Goal: Task Accomplishment & Management: Complete application form

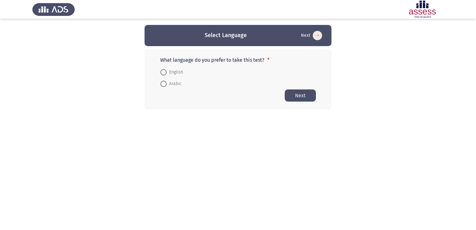
click at [168, 85] on span "Arabic" at bounding box center [174, 83] width 15 height 7
click at [167, 85] on input "Arabic" at bounding box center [163, 84] width 6 height 6
radio input "true"
click at [298, 97] on button "Next" at bounding box center [300, 95] width 31 height 12
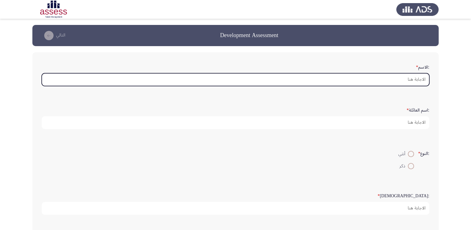
click at [391, 82] on input ":الاسم *" at bounding box center [236, 79] width 388 height 13
type input "H"
type input "a"
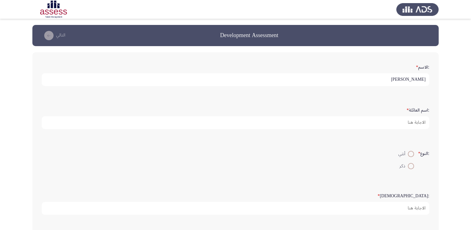
type input "[PERSON_NAME]"
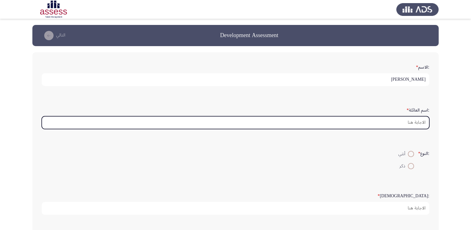
click at [391, 120] on input ":اسم العائلة *" at bounding box center [236, 122] width 388 height 13
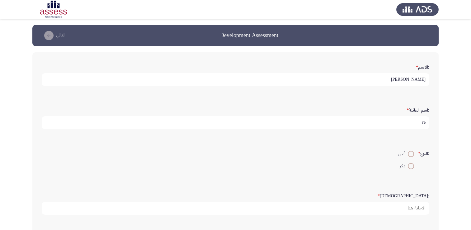
type input "r"
type input "Rehab"
click at [413, 163] on span at bounding box center [411, 166] width 6 height 6
click at [413, 163] on input "ذكر" at bounding box center [411, 166] width 6 height 6
radio input "true"
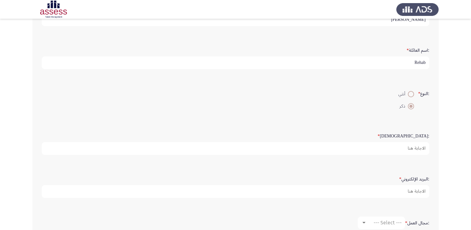
scroll to position [62, 0]
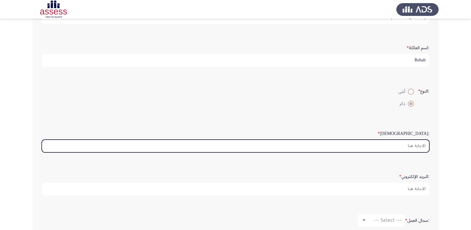
click at [405, 148] on input ":السن *" at bounding box center [236, 146] width 388 height 13
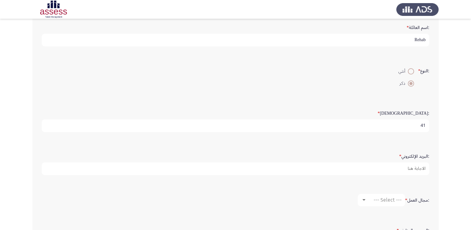
scroll to position [93, 0]
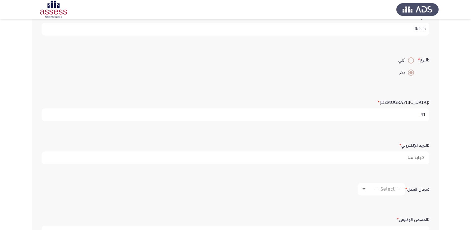
type input "41"
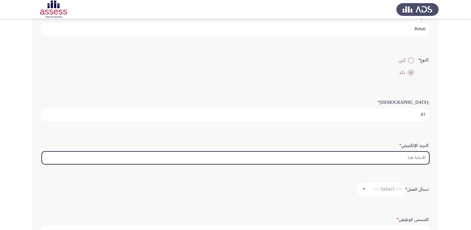
click at [400, 155] on input ":البريد الإلكتروني *" at bounding box center [236, 157] width 388 height 13
click at [373, 154] on input ":البريد الإلكتروني *" at bounding box center [236, 157] width 388 height 13
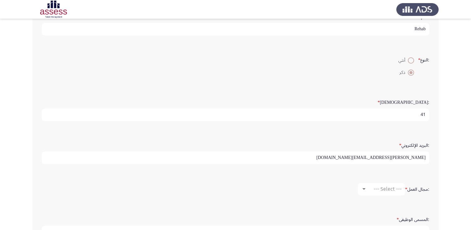
type input "[EMAIL_ADDRESS][DOMAIN_NAME]"
click at [401, 156] on input "[EMAIL_ADDRESS][DOMAIN_NAME]" at bounding box center [236, 157] width 388 height 13
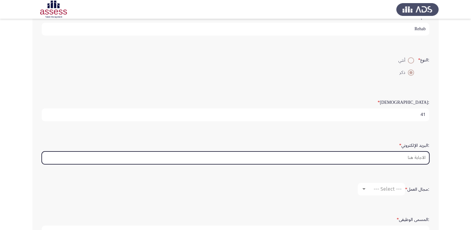
click at [401, 156] on input ":البريد الإلكتروني *" at bounding box center [236, 157] width 388 height 13
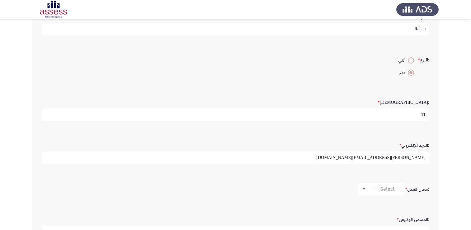
type input "[EMAIL_ADDRESS][DOMAIN_NAME]"
click at [401, 159] on input "[EMAIL_ADDRESS][DOMAIN_NAME]" at bounding box center [236, 157] width 388 height 13
click at [416, 155] on input "[EMAIL_ADDRESS][DOMAIN_NAME]" at bounding box center [236, 157] width 388 height 13
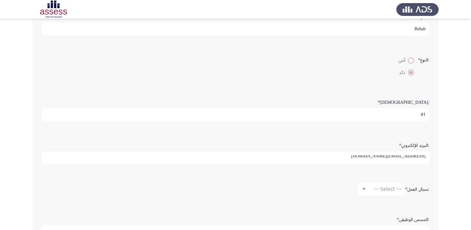
scroll to position [0, 0]
click at [416, 156] on input "[EMAIL_ADDRESS][DOMAIN_NAME]" at bounding box center [236, 157] width 388 height 13
click at [414, 156] on input "[EMAIL_ADDRESS][DOMAIN_NAME]" at bounding box center [236, 157] width 388 height 13
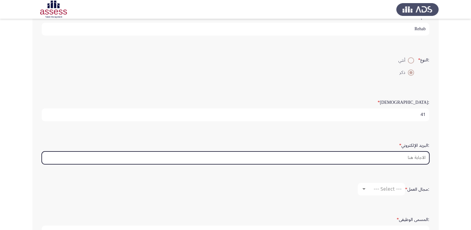
drag, startPoint x: 415, startPoint y: 156, endPoint x: 398, endPoint y: 173, distance: 24.2
click at [398, 173] on div ":الاسم * [PERSON_NAME] :اسم العائلة * Rehab :النوع * أنثي ذكر :السن * 41 :البري…" at bounding box center [235, 125] width 407 height 332
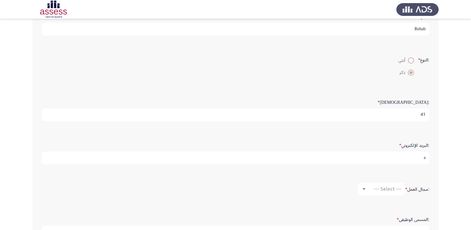
click at [301, 183] on form ":مجال العمل * --- Select ---" at bounding box center [236, 189] width 388 height 12
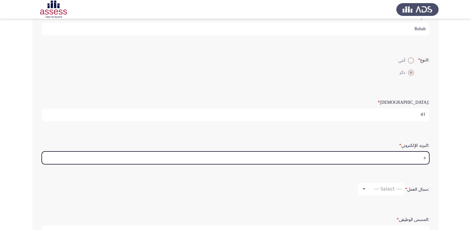
click at [426, 156] on input "a" at bounding box center [236, 157] width 388 height 13
click at [398, 157] on input "a" at bounding box center [236, 157] width 388 height 13
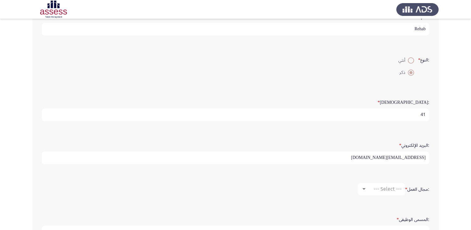
click at [380, 155] on input "[EMAIL_ADDRESS][DOMAIN_NAME]" at bounding box center [236, 157] width 388 height 13
type input "[PERSON_NAME][EMAIL_ADDRESS][DOMAIN_NAME]"
click at [438, 169] on div ":الاسم * [PERSON_NAME] :اسم العائلة * Rehab :النوع * أنثي ذكر :السن * 41 :البري…" at bounding box center [235, 125] width 407 height 332
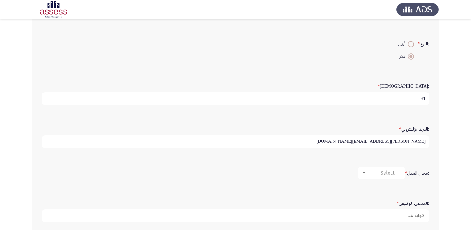
scroll to position [125, 0]
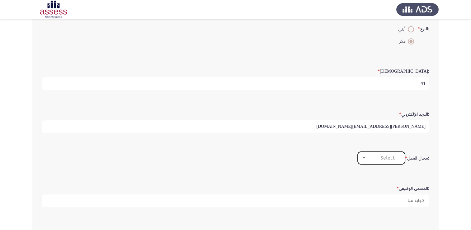
click at [364, 159] on div at bounding box center [364, 157] width 6 height 5
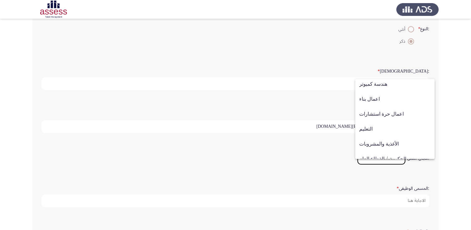
scroll to position [93, 0]
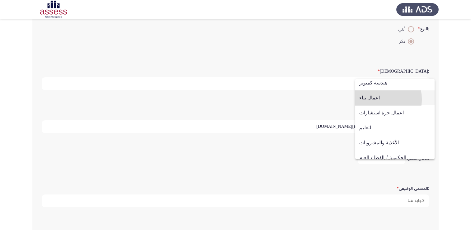
click at [372, 99] on span "اعمال بناء" at bounding box center [395, 97] width 71 height 15
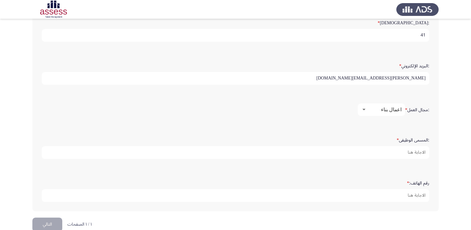
scroll to position [183, 0]
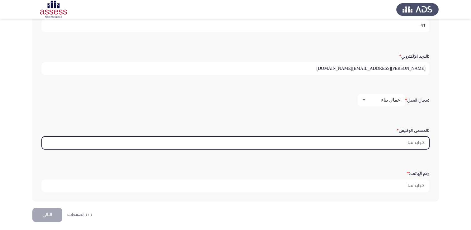
click at [411, 143] on input ":المسمى الوظيفى *" at bounding box center [236, 142] width 388 height 13
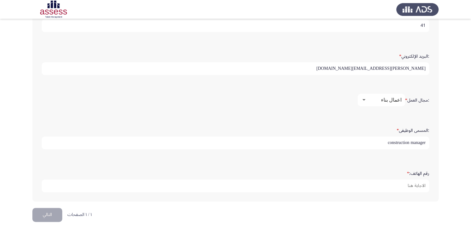
type input "construction manager"
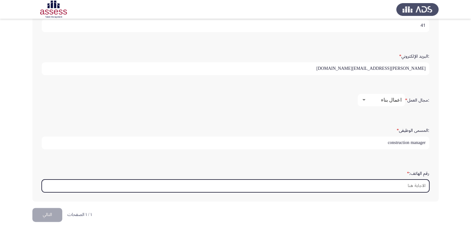
click at [400, 184] on input "رقم الهاتف: *" at bounding box center [236, 185] width 388 height 13
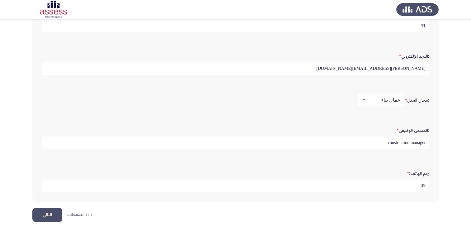
type input "0"
type input "00966538724838"
click at [372, 201] on div ":الاسم * [PERSON_NAME] :اسم العائلة * Rehab :النوع * أنثي ذكر :السن * 41 :البري…" at bounding box center [235, 36] width 407 height 344
click at [49, 214] on button "التالي" at bounding box center [47, 215] width 30 height 14
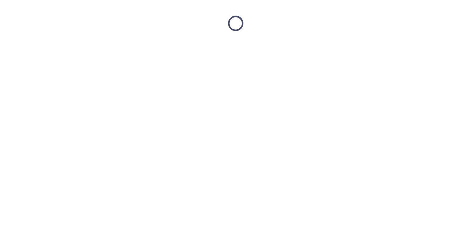
scroll to position [0, 0]
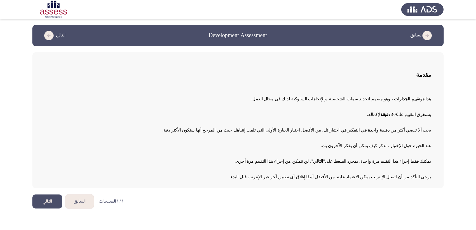
click at [57, 206] on button "التالي" at bounding box center [47, 201] width 30 height 14
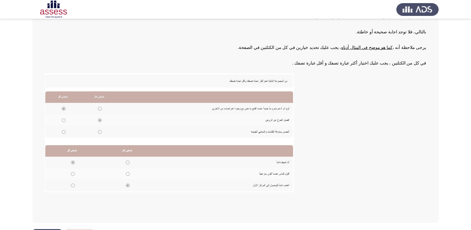
scroll to position [91, 0]
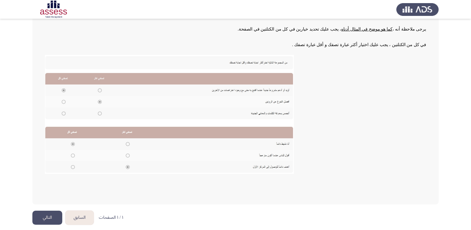
click at [51, 215] on button "التالي" at bounding box center [47, 218] width 30 height 14
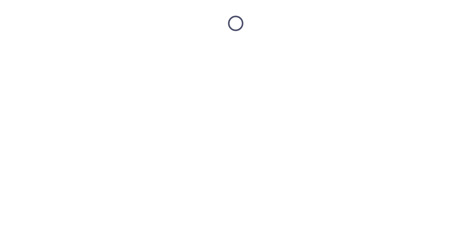
scroll to position [0, 0]
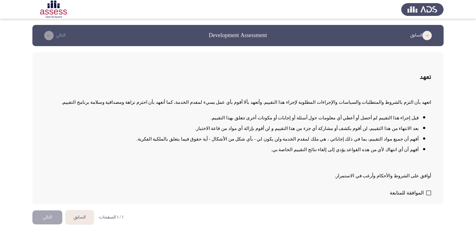
click at [425, 193] on label "الموافقة للمتابعة" at bounding box center [410, 192] width 41 height 7
click at [428, 195] on input "الموافقة للمتابعة" at bounding box center [428, 195] width 0 height 0
checkbox input "true"
click at [49, 221] on button "التالي" at bounding box center [47, 217] width 30 height 14
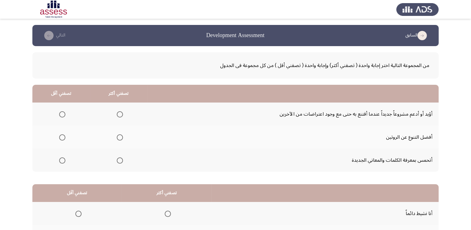
click at [122, 160] on span "Select an option" at bounding box center [120, 160] width 6 height 6
click at [122, 160] on input "Select an option" at bounding box center [120, 160] width 6 height 6
click at [61, 137] on span "Select an option" at bounding box center [62, 137] width 6 height 6
click at [61, 137] on input "Select an option" at bounding box center [62, 137] width 6 height 6
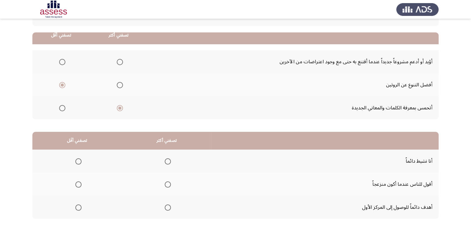
scroll to position [83, 0]
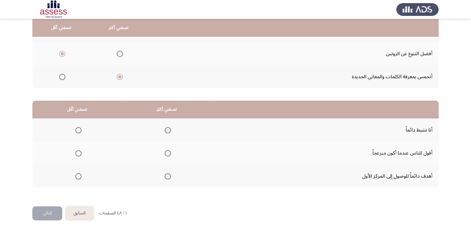
click at [169, 131] on span "Select an option" at bounding box center [168, 130] width 6 height 6
click at [169, 131] on input "Select an option" at bounding box center [168, 130] width 6 height 6
click at [77, 174] on span "Select an option" at bounding box center [78, 176] width 6 height 6
click at [77, 174] on input "Select an option" at bounding box center [78, 176] width 6 height 6
click at [49, 214] on button "التالي" at bounding box center [47, 213] width 30 height 14
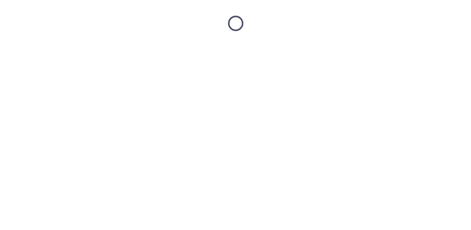
scroll to position [0, 0]
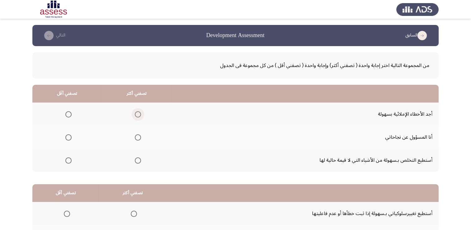
click at [137, 112] on span "Select an option" at bounding box center [138, 114] width 6 height 6
click at [137, 112] on input "Select an option" at bounding box center [138, 114] width 6 height 6
click at [70, 160] on span "Select an option" at bounding box center [68, 160] width 6 height 6
click at [70, 160] on input "Select an option" at bounding box center [68, 160] width 6 height 6
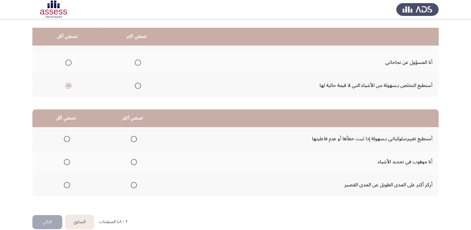
scroll to position [83, 0]
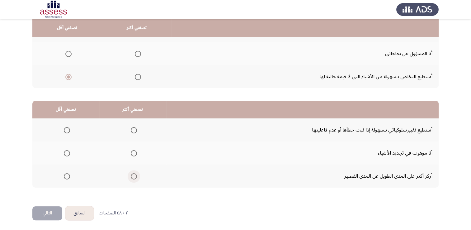
click at [132, 177] on span "Select an option" at bounding box center [134, 176] width 6 height 6
click at [132, 177] on input "Select an option" at bounding box center [134, 176] width 6 height 6
click at [69, 129] on span "Select an option" at bounding box center [67, 130] width 6 height 6
click at [69, 129] on input "Select an option" at bounding box center [67, 130] width 6 height 6
click at [45, 211] on button "التالي" at bounding box center [47, 213] width 30 height 14
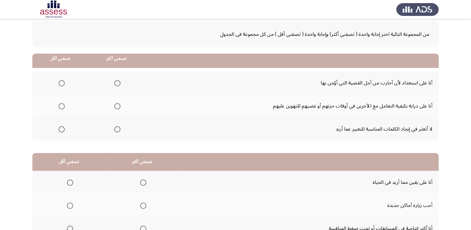
scroll to position [62, 0]
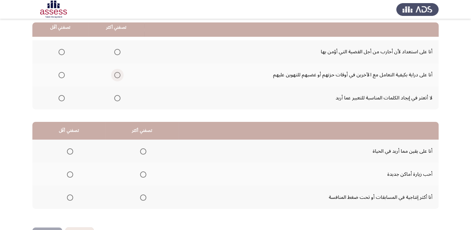
click at [118, 74] on span "Select an option" at bounding box center [117, 75] width 6 height 6
click at [118, 74] on input "Select an option" at bounding box center [117, 75] width 6 height 6
click at [64, 95] on span "Select an option" at bounding box center [62, 98] width 6 height 6
click at [64, 95] on input "Select an option" at bounding box center [62, 98] width 6 height 6
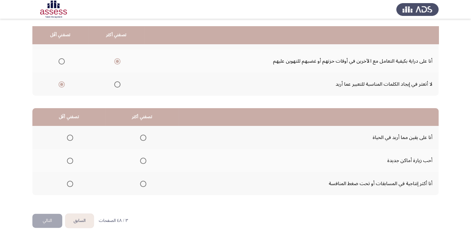
scroll to position [83, 0]
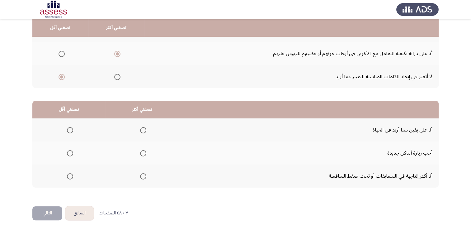
click at [141, 127] on span "Select an option" at bounding box center [143, 130] width 6 height 6
click at [141, 127] on input "Select an option" at bounding box center [143, 130] width 6 height 6
click at [72, 176] on span "Select an option" at bounding box center [70, 176] width 6 height 6
click at [72, 176] on input "Select an option" at bounding box center [70, 176] width 6 height 6
click at [49, 211] on button "التالي" at bounding box center [47, 213] width 30 height 14
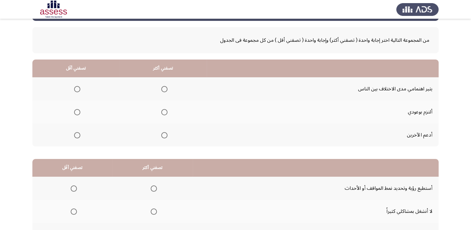
scroll to position [21, 0]
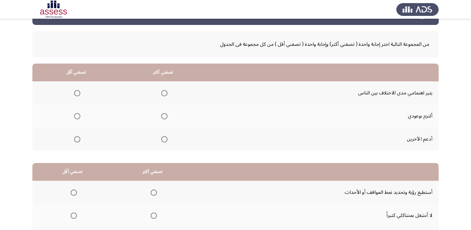
click at [166, 140] on th at bounding box center [163, 138] width 87 height 23
click at [163, 140] on span "Select an option" at bounding box center [164, 139] width 6 height 6
click at [163, 140] on input "Select an option" at bounding box center [164, 139] width 6 height 6
click at [75, 118] on span "Select an option" at bounding box center [77, 116] width 6 height 6
click at [75, 118] on input "Select an option" at bounding box center [77, 116] width 6 height 6
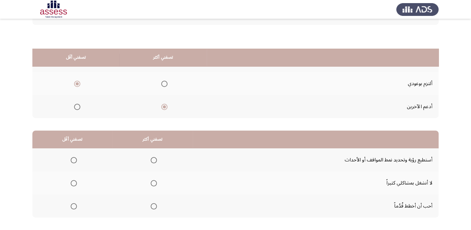
scroll to position [83, 0]
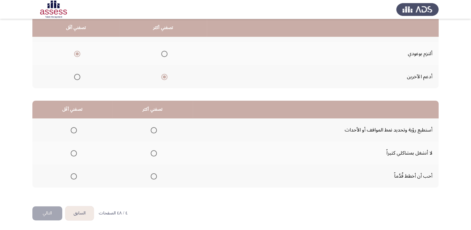
click at [151, 177] on span "Select an option" at bounding box center [154, 176] width 6 height 6
click at [151, 177] on input "Select an option" at bounding box center [154, 176] width 6 height 6
click at [75, 128] on span "Select an option" at bounding box center [74, 130] width 6 height 6
click at [75, 128] on input "Select an option" at bounding box center [74, 130] width 6 height 6
click at [46, 215] on button "التالي" at bounding box center [47, 213] width 30 height 14
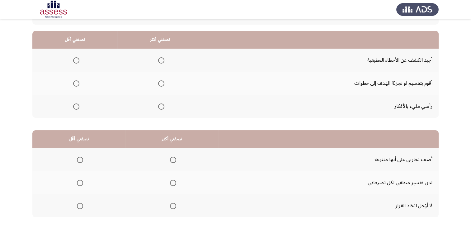
scroll to position [62, 0]
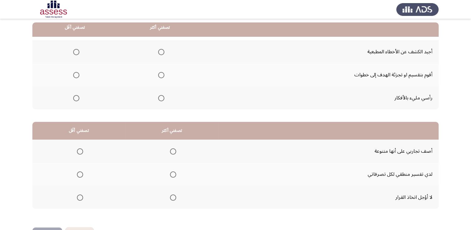
click at [76, 51] on span "Select an option" at bounding box center [76, 52] width 6 height 6
click at [76, 51] on input "Select an option" at bounding box center [76, 52] width 6 height 6
click at [163, 76] on th at bounding box center [159, 74] width 85 height 23
click at [161, 76] on span "Select an option" at bounding box center [161, 75] width 6 height 6
click at [161, 76] on input "Select an option" at bounding box center [161, 75] width 6 height 6
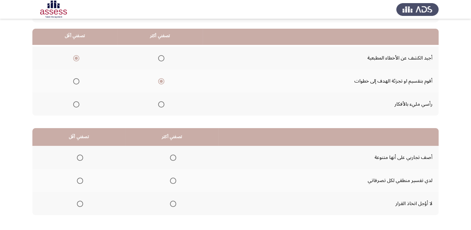
scroll to position [83, 0]
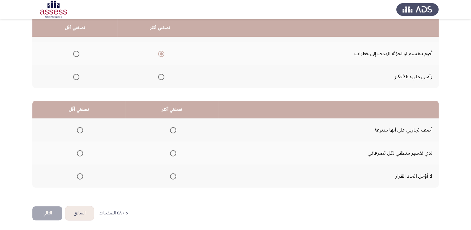
click at [170, 176] on span "Select an option" at bounding box center [173, 176] width 6 height 6
click at [170, 176] on input "Select an option" at bounding box center [173, 176] width 6 height 6
click at [78, 130] on span "Select an option" at bounding box center [80, 130] width 6 height 6
click at [78, 130] on input "Select an option" at bounding box center [80, 130] width 6 height 6
click at [46, 213] on button "التالي" at bounding box center [47, 213] width 30 height 14
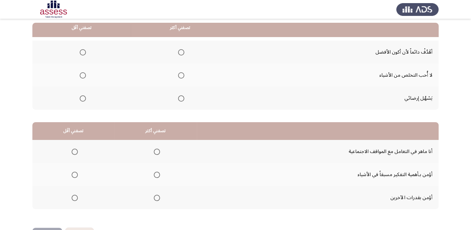
scroll to position [62, 0]
click at [181, 53] on span "Select an option" at bounding box center [181, 52] width 6 height 6
click at [181, 53] on input "Select an option" at bounding box center [181, 52] width 6 height 6
click at [83, 74] on span "Select an option" at bounding box center [83, 75] width 6 height 6
click at [83, 74] on input "Select an option" at bounding box center [83, 75] width 6 height 6
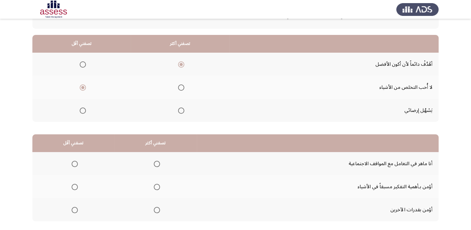
scroll to position [83, 0]
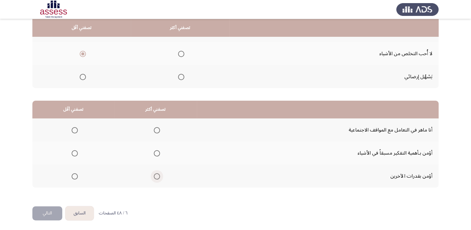
click at [154, 173] on span "Select an option" at bounding box center [157, 176] width 6 height 6
click at [154, 173] on input "Select an option" at bounding box center [157, 176] width 6 height 6
click at [74, 152] on span "Select an option" at bounding box center [75, 153] width 6 height 6
click at [74, 152] on input "Select an option" at bounding box center [75, 153] width 6 height 6
click at [47, 212] on button "التالي" at bounding box center [47, 213] width 30 height 14
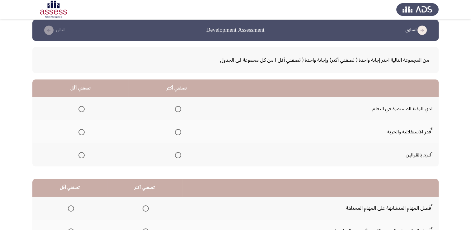
scroll to position [0, 0]
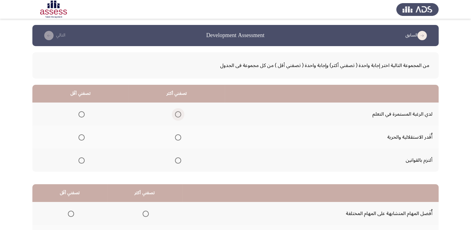
click at [179, 116] on span "Select an option" at bounding box center [178, 114] width 6 height 6
click at [179, 116] on input "Select an option" at bounding box center [178, 114] width 6 height 6
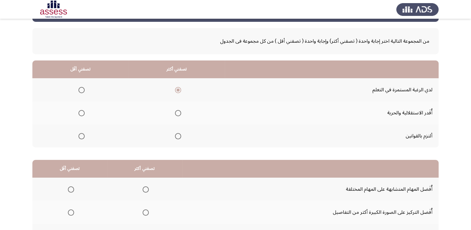
scroll to position [62, 0]
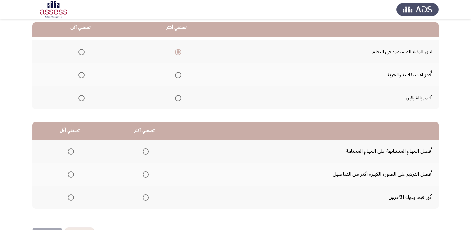
click at [82, 97] on span "Select an option" at bounding box center [82, 98] width 6 height 6
click at [82, 97] on input "Select an option" at bounding box center [82, 98] width 6 height 6
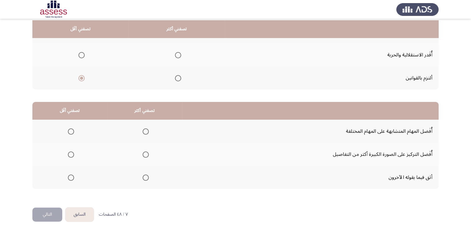
scroll to position [83, 0]
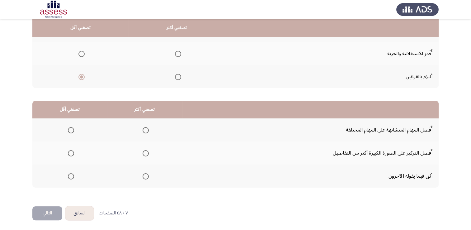
click at [143, 152] on span "Select an option" at bounding box center [146, 153] width 6 height 6
click at [143, 152] on input "Select an option" at bounding box center [146, 153] width 6 height 6
click at [71, 176] on span "Select an option" at bounding box center [71, 176] width 6 height 6
click at [71, 176] on input "Select an option" at bounding box center [71, 176] width 6 height 6
click at [45, 212] on button "التالي" at bounding box center [47, 213] width 30 height 14
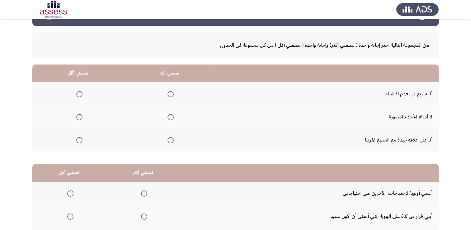
scroll to position [31, 0]
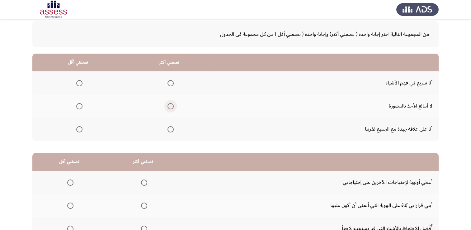
click at [169, 108] on span "Select an option" at bounding box center [171, 106] width 6 height 6
click at [169, 108] on input "Select an option" at bounding box center [171, 106] width 6 height 6
click at [78, 128] on span "Select an option" at bounding box center [79, 129] width 6 height 6
click at [78, 128] on input "Select an option" at bounding box center [79, 129] width 6 height 6
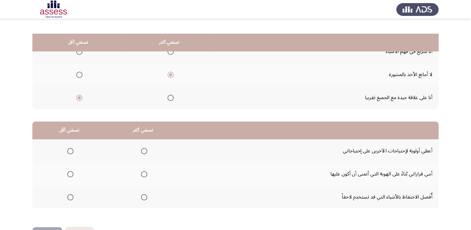
scroll to position [83, 0]
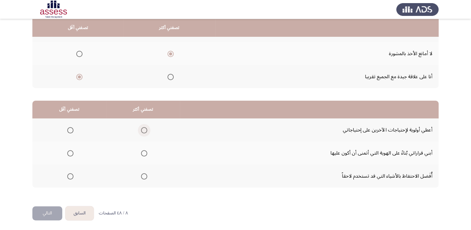
click at [146, 132] on span "Select an option" at bounding box center [144, 130] width 6 height 6
click at [146, 132] on input "Select an option" at bounding box center [144, 130] width 6 height 6
click at [70, 177] on span "Select an option" at bounding box center [70, 176] width 6 height 6
click at [70, 177] on input "Select an option" at bounding box center [70, 176] width 6 height 6
click at [47, 213] on button "التالي" at bounding box center [47, 213] width 30 height 14
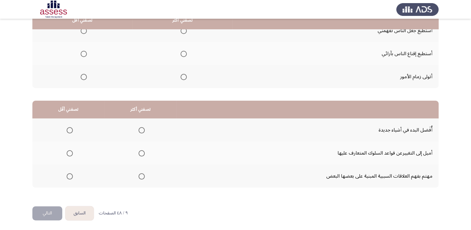
scroll to position [52, 0]
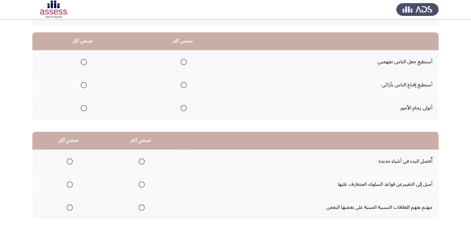
click at [181, 107] on span "Select an option" at bounding box center [184, 108] width 6 height 6
click at [181, 107] on input "Select an option" at bounding box center [184, 108] width 6 height 6
click at [85, 86] on span "Select an option" at bounding box center [84, 85] width 6 height 6
click at [85, 86] on input "Select an option" at bounding box center [84, 85] width 6 height 6
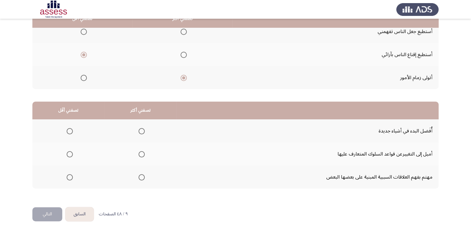
scroll to position [83, 0]
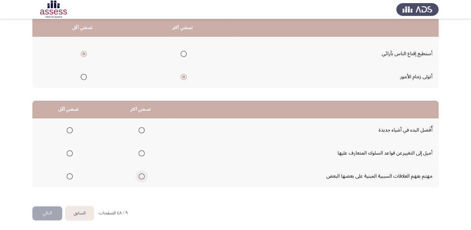
click at [139, 174] on span "Select an option" at bounding box center [142, 176] width 6 height 6
click at [139, 174] on input "Select an option" at bounding box center [142, 176] width 6 height 6
click at [70, 129] on span "Select an option" at bounding box center [70, 130] width 6 height 6
click at [70, 129] on input "Select an option" at bounding box center [70, 130] width 6 height 6
click at [52, 212] on button "التالي" at bounding box center [47, 213] width 30 height 14
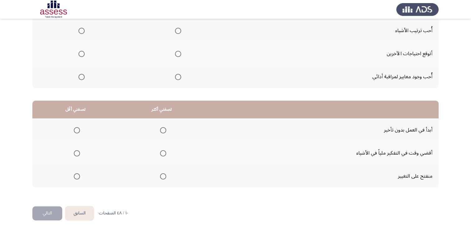
scroll to position [0, 0]
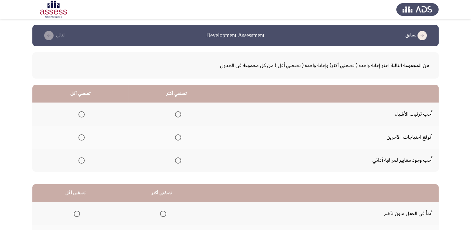
click at [178, 160] on span "Select an option" at bounding box center [178, 160] width 6 height 6
click at [178, 160] on input "Select an option" at bounding box center [178, 160] width 6 height 6
click at [80, 137] on span "Select an option" at bounding box center [82, 137] width 6 height 6
click at [80, 137] on input "Select an option" at bounding box center [82, 137] width 6 height 6
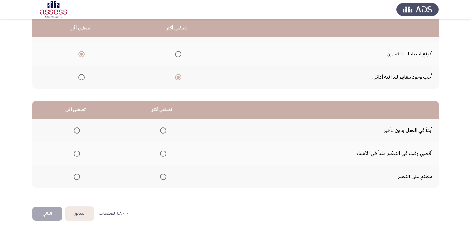
scroll to position [83, 0]
click at [77, 174] on span "Select an option" at bounding box center [77, 176] width 6 height 6
click at [77, 174] on input "Select an option" at bounding box center [77, 176] width 6 height 6
click at [165, 129] on span "Select an option" at bounding box center [163, 130] width 6 height 6
click at [165, 129] on input "Select an option" at bounding box center [163, 130] width 6 height 6
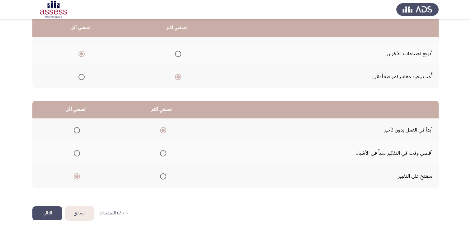
click at [56, 210] on button "التالي" at bounding box center [47, 213] width 30 height 14
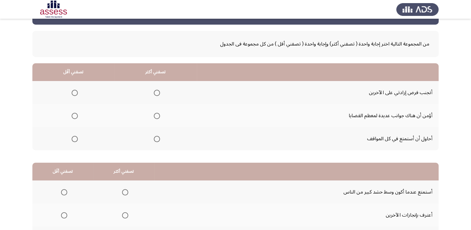
scroll to position [62, 0]
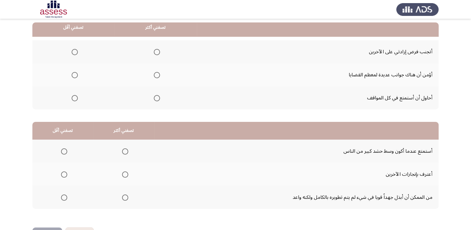
click at [158, 51] on span "Select an option" at bounding box center [157, 52] width 6 height 6
click at [158, 51] on input "Select an option" at bounding box center [157, 52] width 6 height 6
click at [74, 76] on span "Select an option" at bounding box center [75, 75] width 6 height 6
click at [74, 76] on input "Select an option" at bounding box center [75, 75] width 6 height 6
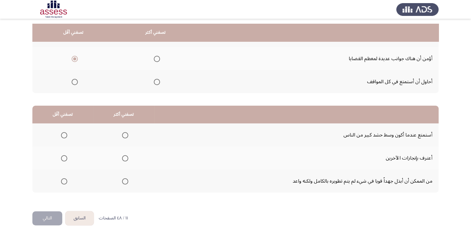
scroll to position [83, 0]
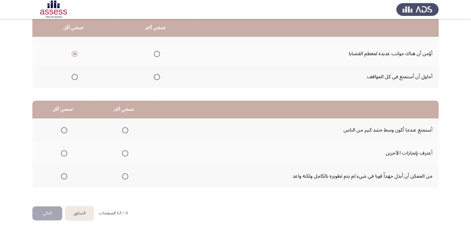
click at [123, 150] on span "Select an option" at bounding box center [125, 153] width 6 height 6
click at [123, 150] on input "Select an option" at bounding box center [125, 153] width 6 height 6
click at [65, 176] on span "Select an option" at bounding box center [64, 176] width 6 height 6
click at [65, 176] on input "Select an option" at bounding box center [64, 176] width 6 height 6
click at [47, 213] on button "التالي" at bounding box center [47, 213] width 30 height 14
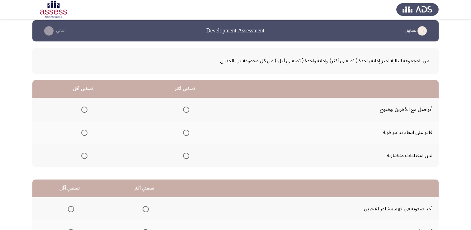
scroll to position [0, 0]
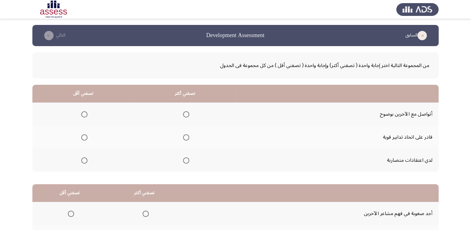
click at [186, 115] on span "Select an option" at bounding box center [186, 114] width 6 height 6
click at [186, 115] on input "Select an option" at bounding box center [186, 114] width 6 height 6
click at [86, 138] on span "Select an option" at bounding box center [84, 137] width 6 height 6
click at [86, 138] on input "Select an option" at bounding box center [84, 137] width 6 height 6
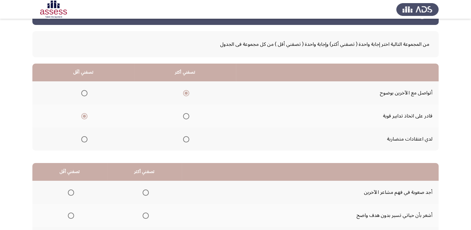
scroll to position [83, 0]
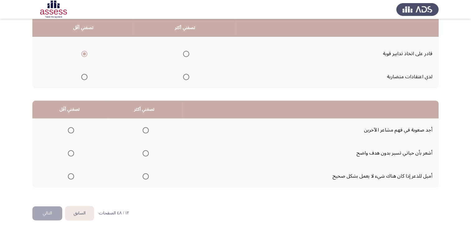
click at [68, 173] on span "Select an option" at bounding box center [71, 176] width 6 height 6
click at [68, 173] on input "Select an option" at bounding box center [71, 176] width 6 height 6
click at [143, 177] on span "Select an option" at bounding box center [146, 176] width 6 height 6
click at [143, 177] on input "Select an option" at bounding box center [146, 176] width 6 height 6
click at [71, 151] on span "Select an option" at bounding box center [71, 153] width 6 height 6
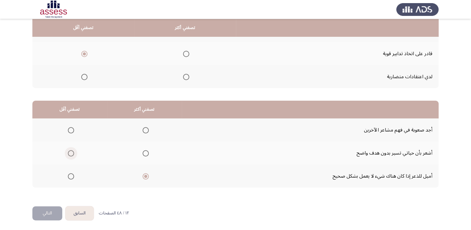
click at [71, 151] on input "Select an option" at bounding box center [71, 153] width 6 height 6
click at [47, 213] on button "التالي" at bounding box center [47, 213] width 30 height 14
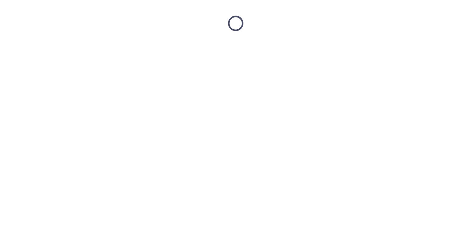
scroll to position [0, 0]
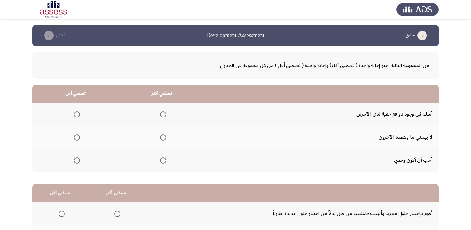
click at [162, 136] on span "Select an option" at bounding box center [163, 137] width 6 height 6
click at [162, 136] on input "Select an option" at bounding box center [163, 137] width 6 height 6
click at [74, 158] on span "Select an option" at bounding box center [77, 160] width 6 height 6
click at [74, 158] on input "Select an option" at bounding box center [77, 160] width 6 height 6
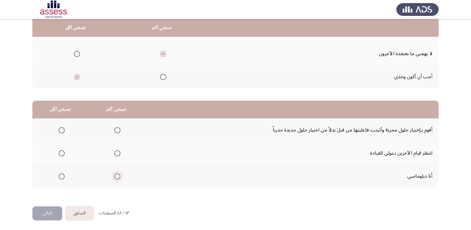
click at [112, 175] on label "Select an option" at bounding box center [116, 176] width 9 height 6
click at [114, 175] on input "Select an option" at bounding box center [117, 176] width 6 height 6
click at [62, 127] on span "Select an option" at bounding box center [62, 130] width 6 height 6
click at [62, 127] on input "Select an option" at bounding box center [62, 130] width 6 height 6
click at [47, 211] on button "التالي" at bounding box center [47, 213] width 30 height 14
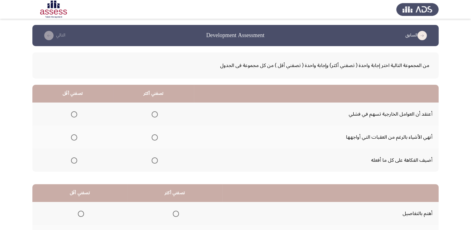
scroll to position [62, 0]
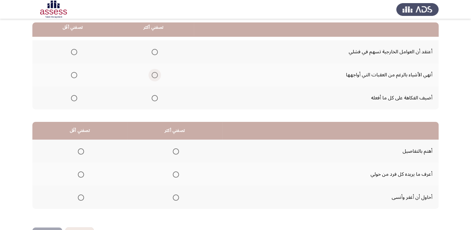
click at [155, 73] on span "Select an option" at bounding box center [155, 75] width 6 height 6
click at [155, 73] on input "Select an option" at bounding box center [155, 75] width 6 height 6
click at [75, 97] on span "Select an option" at bounding box center [74, 98] width 6 height 6
click at [75, 97] on input "Select an option" at bounding box center [74, 98] width 6 height 6
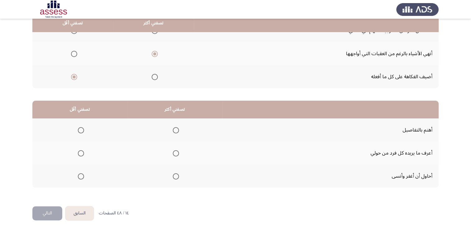
scroll to position [83, 0]
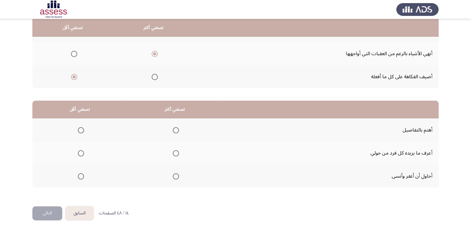
click at [180, 153] on th at bounding box center [174, 152] width 95 height 23
click at [178, 148] on mat-radio-group "Select an option" at bounding box center [174, 153] width 9 height 11
click at [175, 153] on span "Select an option" at bounding box center [176, 153] width 6 height 6
click at [175, 153] on input "Select an option" at bounding box center [176, 153] width 6 height 6
click at [84, 174] on th at bounding box center [79, 175] width 95 height 23
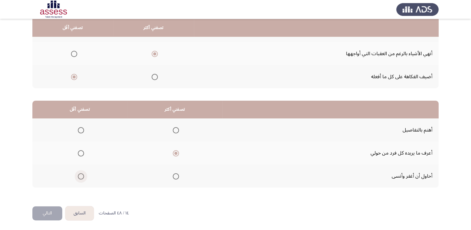
click at [83, 174] on span "Select an option" at bounding box center [81, 176] width 6 height 6
click at [83, 174] on input "Select an option" at bounding box center [81, 176] width 6 height 6
click at [41, 210] on button "التالي" at bounding box center [47, 213] width 30 height 14
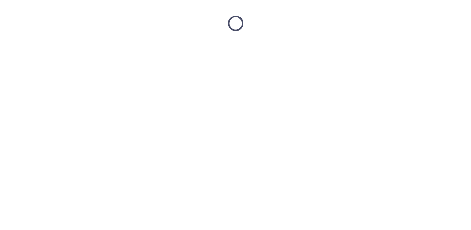
scroll to position [0, 0]
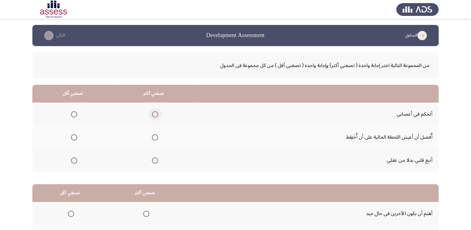
click at [153, 111] on span "Select an option" at bounding box center [155, 114] width 6 height 6
click at [153, 111] on input "Select an option" at bounding box center [155, 114] width 6 height 6
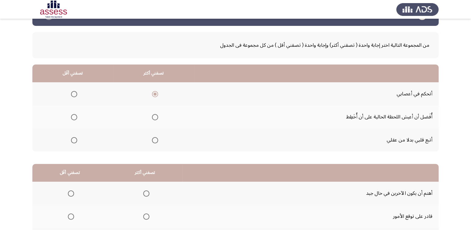
scroll to position [31, 0]
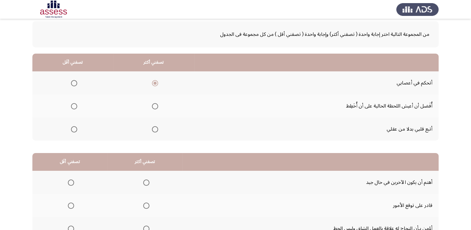
click at [73, 132] on mat-radio-group "Select an option" at bounding box center [73, 129] width 9 height 11
click at [71, 127] on span "Select an option" at bounding box center [74, 129] width 6 height 6
click at [71, 127] on input "Select an option" at bounding box center [74, 129] width 6 height 6
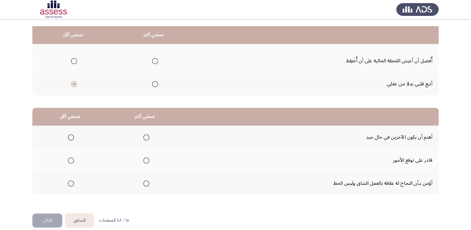
scroll to position [83, 0]
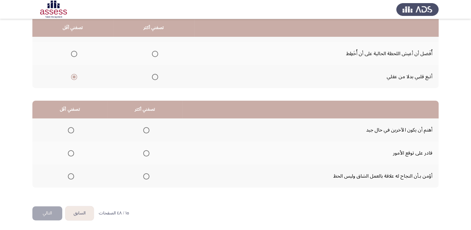
click at [144, 130] on span "Select an option" at bounding box center [146, 130] width 6 height 6
click at [144, 130] on input "Select an option" at bounding box center [146, 130] width 6 height 6
click at [72, 153] on span "Select an option" at bounding box center [71, 153] width 6 height 6
click at [72, 153] on input "Select an option" at bounding box center [71, 153] width 6 height 6
click at [45, 210] on button "التالي" at bounding box center [47, 213] width 30 height 14
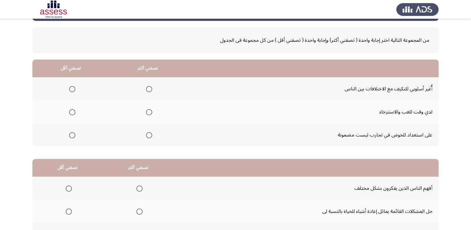
scroll to position [21, 0]
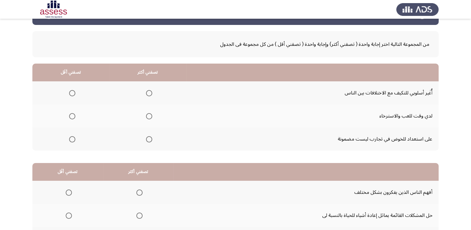
click at [73, 117] on span "Select an option" at bounding box center [72, 116] width 6 height 6
click at [73, 117] on input "Select an option" at bounding box center [72, 116] width 6 height 6
click at [150, 93] on span "Select an option" at bounding box center [149, 93] width 6 height 6
click at [150, 93] on input "Select an option" at bounding box center [149, 93] width 6 height 6
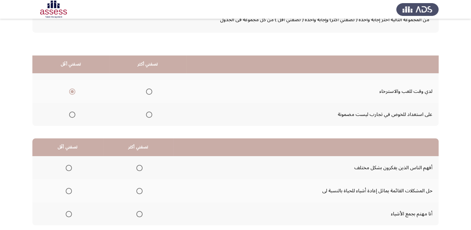
scroll to position [83, 0]
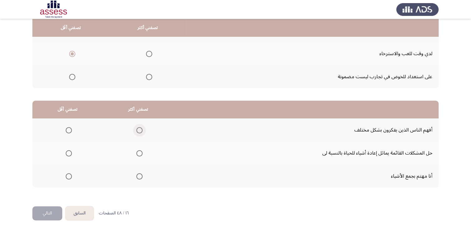
click at [140, 130] on span "Select an option" at bounding box center [139, 130] width 6 height 6
click at [140, 130] on input "Select an option" at bounding box center [139, 130] width 6 height 6
click at [67, 155] on mat-radio-group "Select an option" at bounding box center [67, 153] width 9 height 11
click at [72, 153] on th at bounding box center [67, 152] width 71 height 23
click at [68, 155] on span "Select an option" at bounding box center [69, 153] width 6 height 6
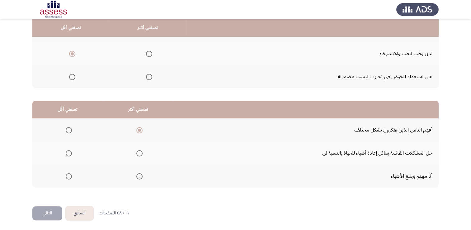
click at [68, 155] on input "Select an option" at bounding box center [69, 153] width 6 height 6
click at [54, 207] on button "التالي" at bounding box center [47, 213] width 30 height 14
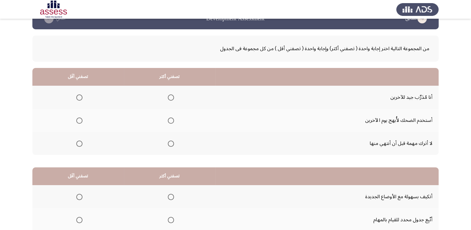
scroll to position [31, 0]
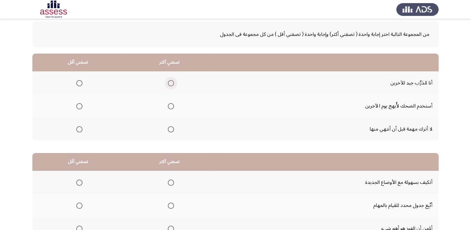
click at [171, 80] on span "Select an option" at bounding box center [171, 83] width 6 height 6
click at [171, 80] on input "Select an option" at bounding box center [171, 83] width 6 height 6
click at [75, 130] on label "Select an option" at bounding box center [78, 129] width 9 height 6
click at [76, 130] on input "Select an option" at bounding box center [79, 129] width 6 height 6
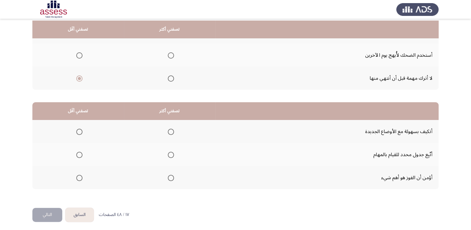
scroll to position [83, 0]
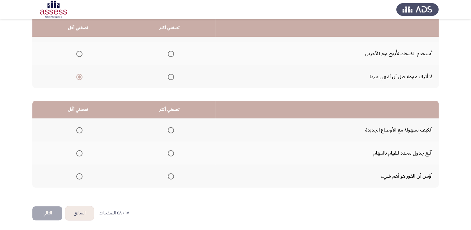
click at [173, 153] on span "Select an option" at bounding box center [171, 153] width 6 height 6
click at [173, 153] on input "Select an option" at bounding box center [171, 153] width 6 height 6
click at [77, 129] on span "Select an option" at bounding box center [79, 130] width 6 height 6
click at [77, 129] on input "Select an option" at bounding box center [79, 130] width 6 height 6
click at [47, 214] on button "التالي" at bounding box center [47, 213] width 30 height 14
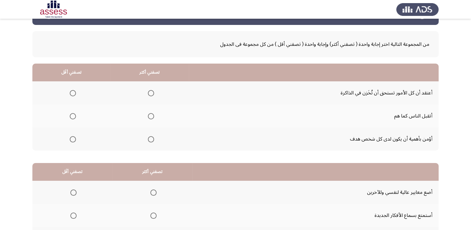
scroll to position [31, 0]
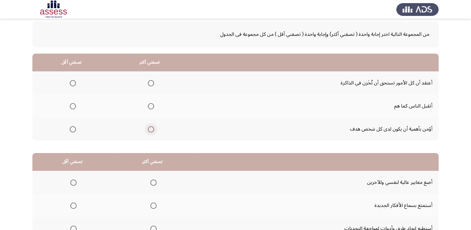
click at [150, 131] on span "Select an option" at bounding box center [151, 129] width 6 height 6
click at [150, 131] on input "Select an option" at bounding box center [151, 129] width 6 height 6
click at [73, 103] on span "Select an option" at bounding box center [73, 106] width 6 height 6
click at [73, 103] on input "Select an option" at bounding box center [73, 106] width 6 height 6
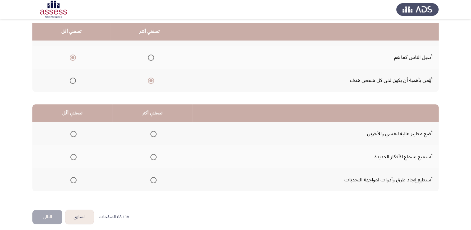
scroll to position [83, 0]
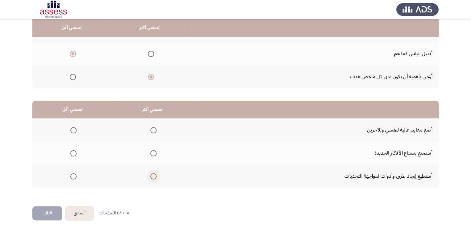
click at [154, 174] on span "Select an option" at bounding box center [153, 176] width 6 height 6
click at [154, 174] on input "Select an option" at bounding box center [153, 176] width 6 height 6
click at [75, 152] on span "Select an option" at bounding box center [73, 153] width 6 height 6
click at [75, 152] on input "Select an option" at bounding box center [73, 153] width 6 height 6
click at [51, 212] on button "التالي" at bounding box center [47, 213] width 30 height 14
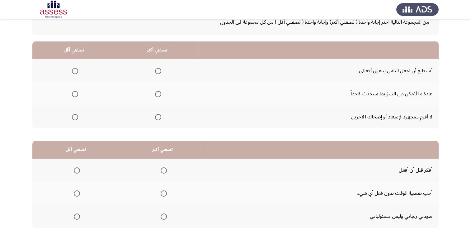
scroll to position [0, 0]
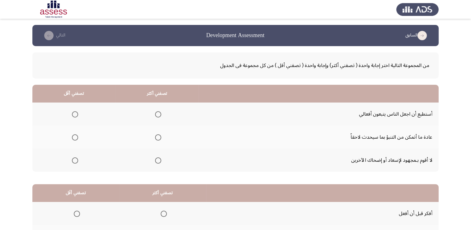
click at [73, 140] on span "Select an option" at bounding box center [75, 137] width 6 height 6
click at [73, 140] on input "Select an option" at bounding box center [75, 137] width 6 height 6
click at [157, 116] on span "Select an option" at bounding box center [158, 114] width 6 height 6
click at [157, 116] on input "Select an option" at bounding box center [158, 114] width 6 height 6
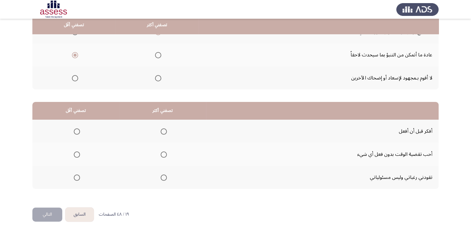
scroll to position [83, 0]
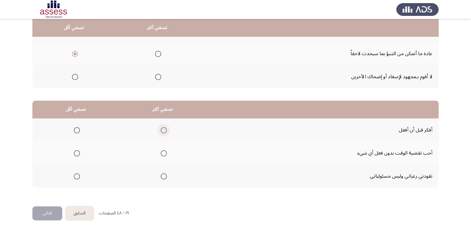
click at [162, 128] on span "Select an option" at bounding box center [164, 130] width 6 height 6
click at [162, 128] on input "Select an option" at bounding box center [164, 130] width 6 height 6
click at [75, 152] on span "Select an option" at bounding box center [77, 153] width 6 height 6
click at [75, 152] on input "Select an option" at bounding box center [77, 153] width 6 height 6
click at [50, 214] on button "التالي" at bounding box center [47, 213] width 30 height 14
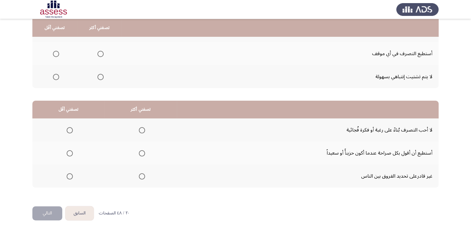
click at [78, 214] on button "السابق" at bounding box center [79, 213] width 28 height 14
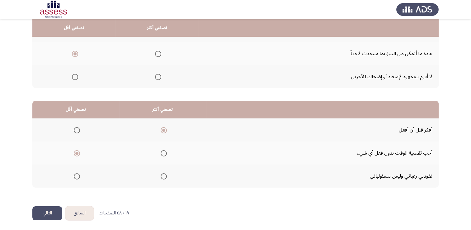
click at [51, 208] on button "التالي" at bounding box center [47, 213] width 30 height 14
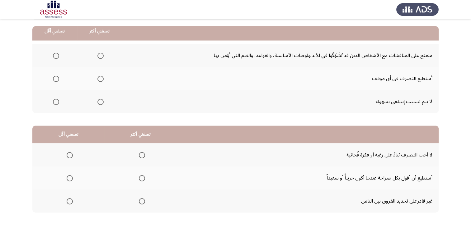
scroll to position [62, 0]
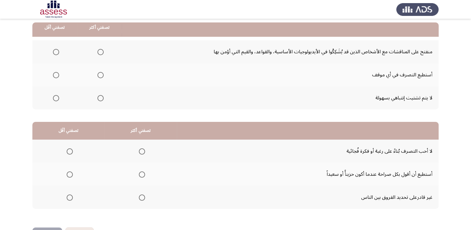
click at [105, 98] on th at bounding box center [99, 97] width 45 height 23
click at [103, 98] on th at bounding box center [99, 97] width 45 height 23
click at [101, 99] on span "Select an option" at bounding box center [101, 98] width 6 height 6
click at [101, 99] on input "Select an option" at bounding box center [101, 98] width 6 height 6
click at [55, 73] on span "Select an option" at bounding box center [56, 75] width 6 height 6
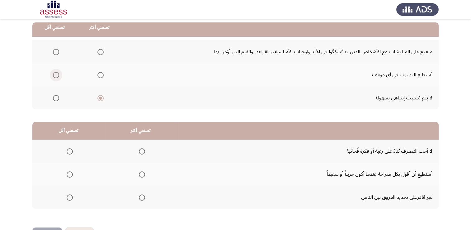
click at [55, 73] on input "Select an option" at bounding box center [56, 75] width 6 height 6
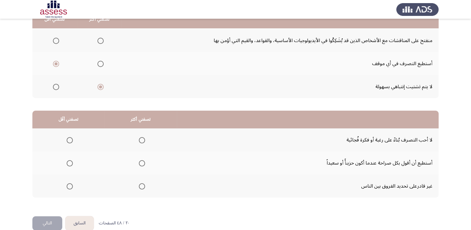
scroll to position [83, 0]
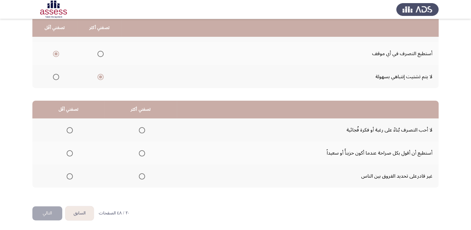
click at [142, 129] on span "Select an option" at bounding box center [142, 130] width 6 height 6
click at [142, 129] on input "Select an option" at bounding box center [142, 130] width 6 height 6
click at [65, 154] on label "Select an option" at bounding box center [68, 153] width 9 height 6
click at [67, 154] on input "Select an option" at bounding box center [70, 153] width 6 height 6
click at [51, 210] on button "التالي" at bounding box center [47, 213] width 30 height 14
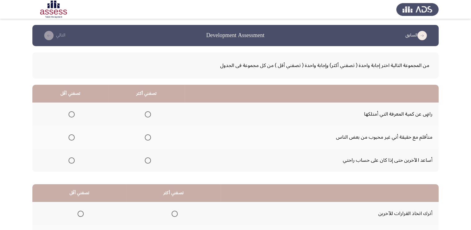
scroll to position [62, 0]
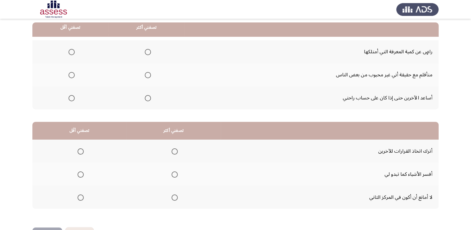
click at [149, 98] on span "Select an option" at bounding box center [148, 98] width 6 height 6
click at [149, 98] on input "Select an option" at bounding box center [148, 98] width 6 height 6
click at [71, 76] on span "Select an option" at bounding box center [72, 75] width 6 height 6
click at [71, 76] on input "Select an option" at bounding box center [72, 75] width 6 height 6
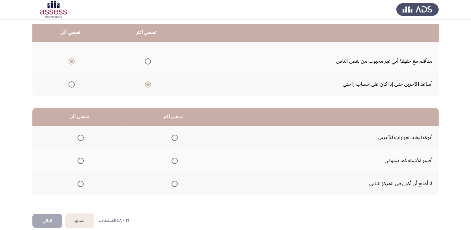
scroll to position [83, 0]
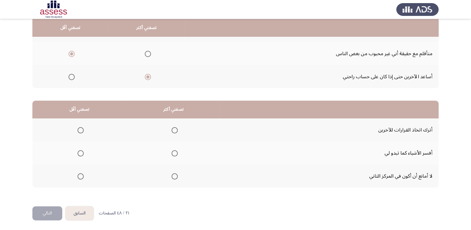
click at [84, 173] on th at bounding box center [79, 175] width 94 height 23
click at [82, 176] on span "Select an option" at bounding box center [81, 176] width 6 height 6
click at [82, 176] on input "Select an option" at bounding box center [81, 176] width 6 height 6
click at [79, 152] on span "Select an option" at bounding box center [81, 153] width 6 height 6
click at [79, 152] on input "Select an option" at bounding box center [81, 153] width 6 height 6
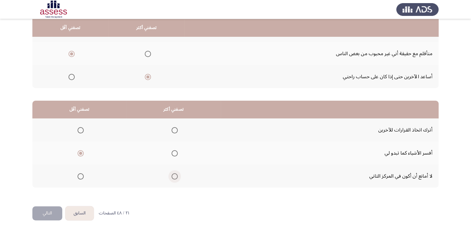
click at [174, 173] on span "Select an option" at bounding box center [175, 176] width 6 height 6
click at [174, 173] on input "Select an option" at bounding box center [175, 176] width 6 height 6
click at [42, 215] on button "التالي" at bounding box center [47, 213] width 30 height 14
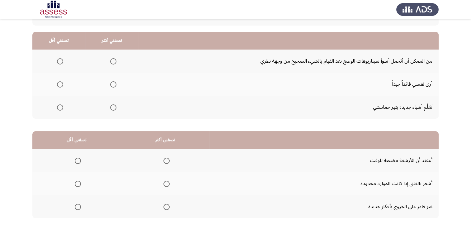
scroll to position [21, 0]
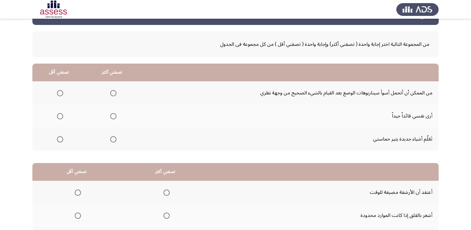
click at [113, 138] on span "Select an option" at bounding box center [113, 139] width 6 height 6
click at [113, 138] on input "Select an option" at bounding box center [113, 139] width 6 height 6
click at [62, 93] on span "Select an option" at bounding box center [60, 93] width 6 height 6
click at [62, 93] on input "Select an option" at bounding box center [60, 93] width 6 height 6
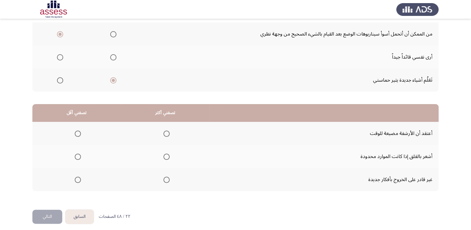
scroll to position [83, 0]
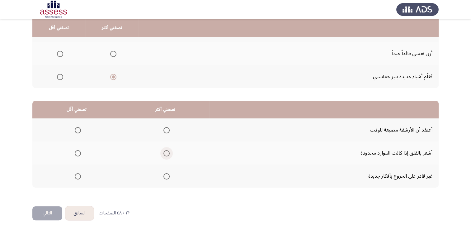
click at [165, 153] on span "Select an option" at bounding box center [167, 153] width 6 height 6
click at [165, 153] on input "Select an option" at bounding box center [167, 153] width 6 height 6
click at [80, 128] on span "Select an option" at bounding box center [78, 130] width 6 height 6
click at [80, 128] on input "Select an option" at bounding box center [78, 130] width 6 height 6
click at [53, 211] on button "التالي" at bounding box center [47, 213] width 30 height 14
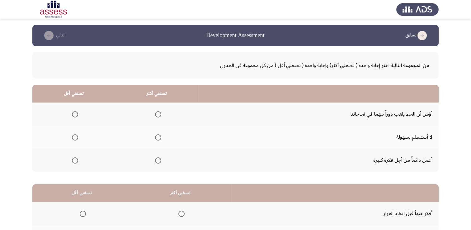
scroll to position [0, 0]
click at [160, 159] on span "Select an option" at bounding box center [158, 160] width 6 height 6
click at [160, 159] on input "Select an option" at bounding box center [158, 160] width 6 height 6
click at [75, 136] on span "Select an option" at bounding box center [75, 137] width 6 height 6
click at [75, 136] on input "Select an option" at bounding box center [75, 137] width 6 height 6
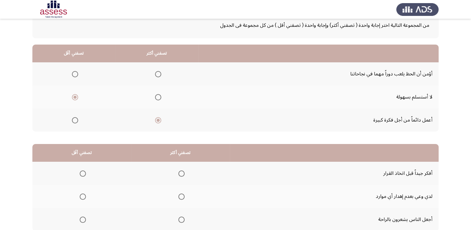
scroll to position [83, 0]
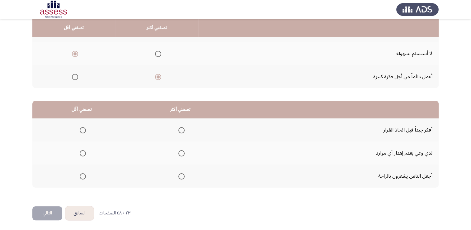
click at [182, 128] on span "Select an option" at bounding box center [182, 130] width 6 height 6
click at [182, 128] on input "Select an option" at bounding box center [182, 130] width 6 height 6
click at [80, 174] on span "Select an option" at bounding box center [83, 176] width 6 height 6
click at [80, 174] on input "Select an option" at bounding box center [83, 176] width 6 height 6
click at [47, 212] on button "التالي" at bounding box center [47, 213] width 30 height 14
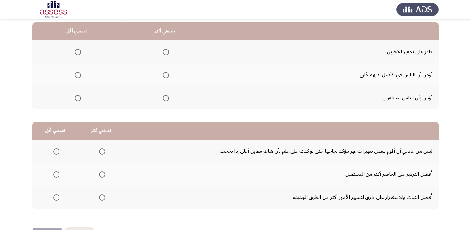
scroll to position [31, 0]
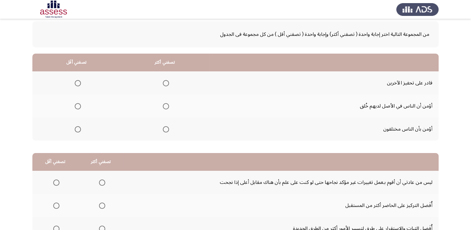
click at [166, 85] on span "Select an option" at bounding box center [166, 83] width 6 height 6
click at [166, 85] on input "Select an option" at bounding box center [166, 83] width 6 height 6
click at [76, 130] on span "Select an option" at bounding box center [78, 129] width 6 height 6
click at [76, 130] on input "Select an option" at bounding box center [78, 129] width 6 height 6
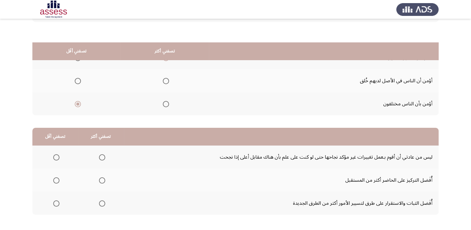
scroll to position [83, 0]
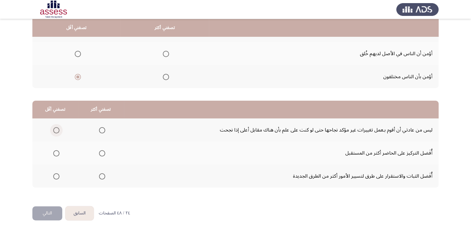
click at [57, 129] on span "Select an option" at bounding box center [56, 130] width 6 height 6
click at [57, 129] on input "Select an option" at bounding box center [56, 130] width 6 height 6
click at [101, 176] on span "Select an option" at bounding box center [102, 176] width 6 height 6
click at [101, 176] on input "Select an option" at bounding box center [102, 176] width 6 height 6
click at [48, 206] on button "التالي" at bounding box center [47, 213] width 30 height 14
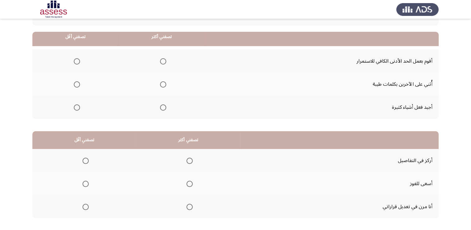
scroll to position [62, 0]
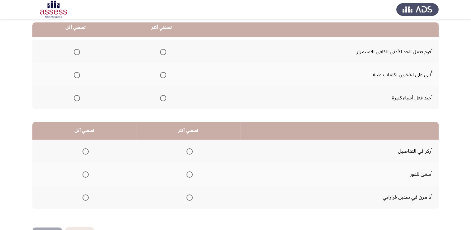
click at [165, 78] on mat-radio-group "Select an option" at bounding box center [162, 74] width 9 height 11
click at [162, 74] on span "Select an option" at bounding box center [163, 75] width 6 height 6
click at [162, 74] on input "Select an option" at bounding box center [163, 75] width 6 height 6
click at [162, 98] on span "Select an option" at bounding box center [163, 98] width 6 height 6
click at [162, 98] on input "Select an option" at bounding box center [163, 98] width 6 height 6
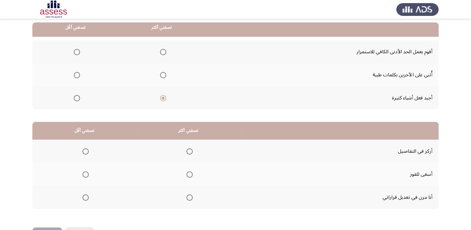
click at [75, 75] on span "Select an option" at bounding box center [77, 75] width 6 height 6
click at [75, 75] on input "Select an option" at bounding box center [77, 75] width 6 height 6
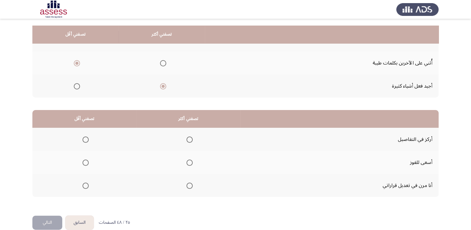
scroll to position [83, 0]
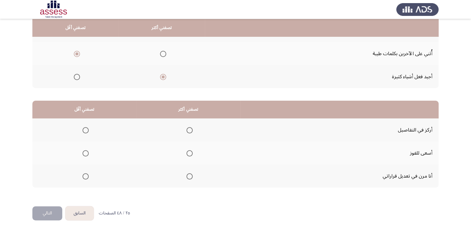
click at [188, 156] on mat-radio-group "Select an option" at bounding box center [188, 153] width 9 height 11
click at [187, 151] on span "Select an option" at bounding box center [190, 153] width 6 height 6
click at [187, 151] on input "Select an option" at bounding box center [190, 153] width 6 height 6
click at [86, 176] on span "Select an option" at bounding box center [86, 176] width 6 height 6
click at [86, 176] on input "Select an option" at bounding box center [86, 176] width 6 height 6
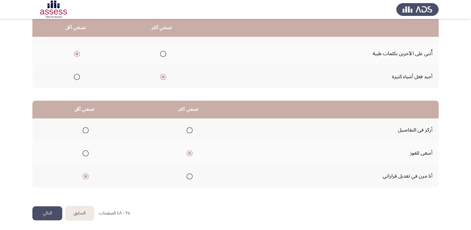
click at [51, 212] on button "التالي" at bounding box center [47, 213] width 30 height 14
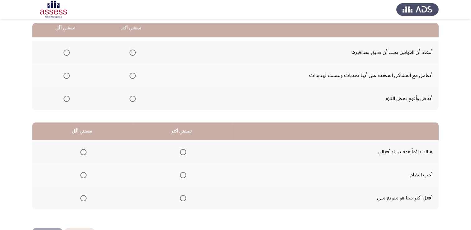
scroll to position [62, 0]
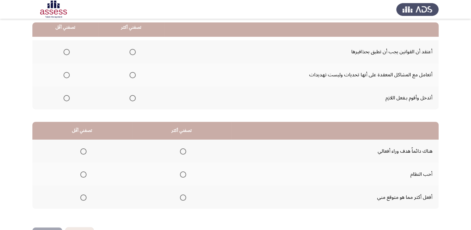
click at [132, 75] on span "Select an option" at bounding box center [133, 75] width 6 height 6
click at [132, 75] on input "Select an option" at bounding box center [133, 75] width 6 height 6
click at [65, 52] on span "Select an option" at bounding box center [67, 52] width 6 height 6
click at [65, 52] on input "Select an option" at bounding box center [67, 52] width 6 height 6
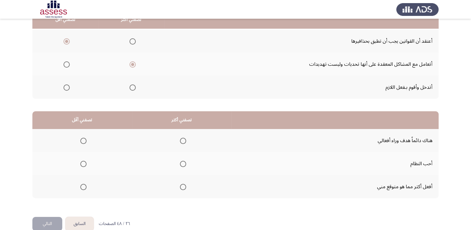
scroll to position [83, 0]
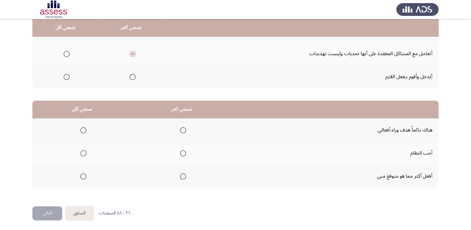
click at [180, 151] on span "Select an option" at bounding box center [183, 153] width 6 height 6
click at [180, 151] on input "Select an option" at bounding box center [183, 153] width 6 height 6
click at [83, 128] on span "Select an option" at bounding box center [83, 130] width 6 height 6
click at [83, 128] on input "Select an option" at bounding box center [83, 130] width 6 height 6
click at [41, 210] on button "التالي" at bounding box center [47, 213] width 30 height 14
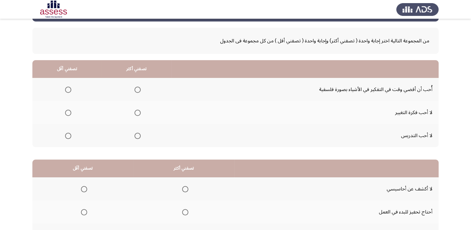
scroll to position [62, 0]
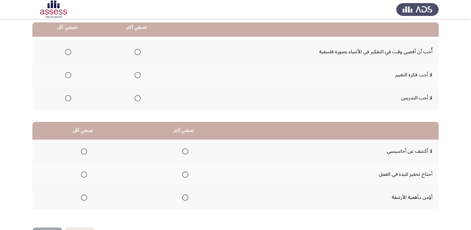
click at [70, 98] on span "Select an option" at bounding box center [68, 98] width 6 height 6
click at [70, 98] on input "Select an option" at bounding box center [68, 98] width 6 height 6
click at [135, 73] on span "Select an option" at bounding box center [138, 75] width 6 height 6
click at [135, 73] on input "Select an option" at bounding box center [138, 75] width 6 height 6
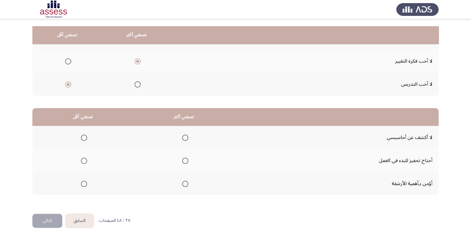
scroll to position [83, 0]
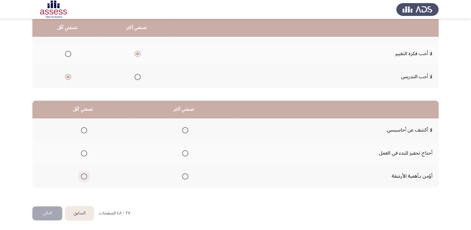
click at [82, 176] on span "Select an option" at bounding box center [84, 176] width 6 height 6
click at [82, 176] on input "Select an option" at bounding box center [84, 176] width 6 height 6
click at [187, 131] on span "Select an option" at bounding box center [185, 130] width 6 height 6
click at [187, 131] on input "Select an option" at bounding box center [185, 130] width 6 height 6
click at [182, 175] on span "Select an option" at bounding box center [185, 176] width 6 height 6
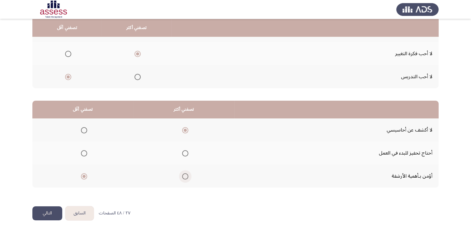
click at [182, 175] on input "Select an option" at bounding box center [185, 176] width 6 height 6
click at [85, 128] on span "Select an option" at bounding box center [84, 130] width 6 height 6
click at [85, 128] on input "Select an option" at bounding box center [84, 130] width 6 height 6
click at [49, 210] on button "التالي" at bounding box center [47, 213] width 30 height 14
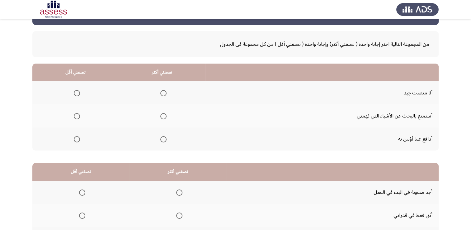
scroll to position [31, 0]
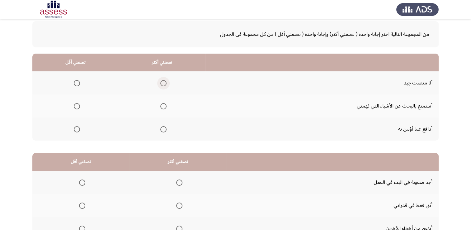
click at [163, 85] on span "Select an option" at bounding box center [163, 83] width 6 height 6
click at [163, 85] on input "Select an option" at bounding box center [163, 83] width 6 height 6
click at [72, 128] on label "Select an option" at bounding box center [75, 129] width 9 height 6
click at [74, 128] on input "Select an option" at bounding box center [77, 129] width 6 height 6
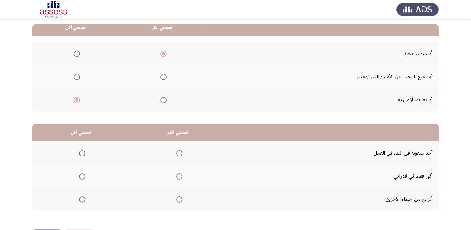
scroll to position [83, 0]
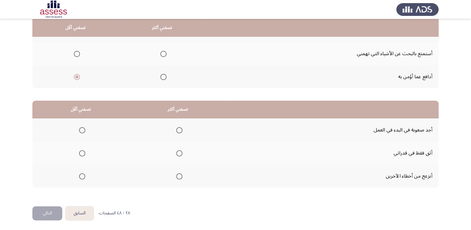
click at [180, 154] on span "Select an option" at bounding box center [179, 153] width 6 height 6
click at [180, 154] on input "Select an option" at bounding box center [179, 153] width 6 height 6
click at [80, 176] on span "Select an option" at bounding box center [82, 176] width 6 height 6
click at [80, 176] on input "Select an option" at bounding box center [82, 176] width 6 height 6
click at [55, 208] on button "التالي" at bounding box center [47, 213] width 30 height 14
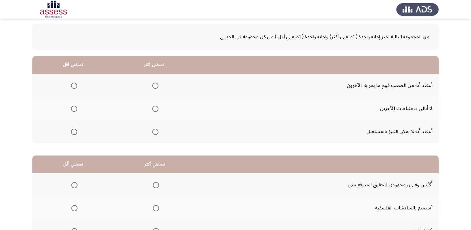
scroll to position [62, 0]
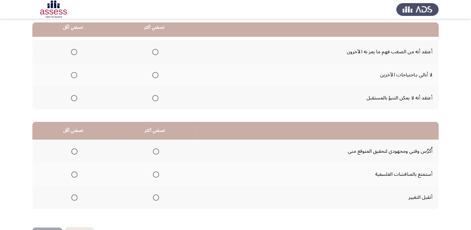
click at [153, 102] on mat-radio-group "Select an option" at bounding box center [154, 98] width 9 height 11
click at [156, 99] on span "Select an option" at bounding box center [155, 98] width 6 height 6
click at [156, 99] on input "Select an option" at bounding box center [155, 98] width 6 height 6
click at [74, 54] on span "Select an option" at bounding box center [74, 52] width 6 height 6
click at [74, 54] on input "Select an option" at bounding box center [74, 52] width 6 height 6
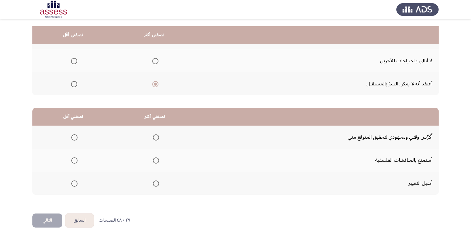
scroll to position [83, 0]
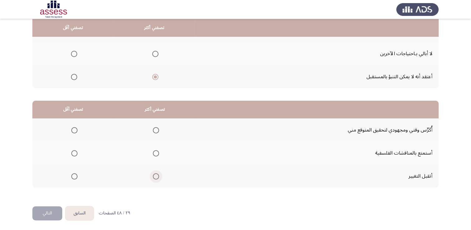
click at [154, 177] on span "Select an option" at bounding box center [156, 176] width 6 height 6
click at [154, 177] on input "Select an option" at bounding box center [156, 176] width 6 height 6
click at [74, 130] on span "Select an option" at bounding box center [74, 130] width 6 height 6
click at [74, 130] on input "Select an option" at bounding box center [74, 130] width 6 height 6
click at [55, 209] on button "التالي" at bounding box center [47, 213] width 30 height 14
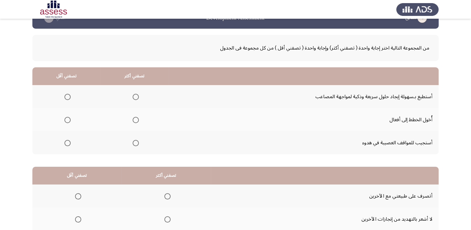
scroll to position [31, 0]
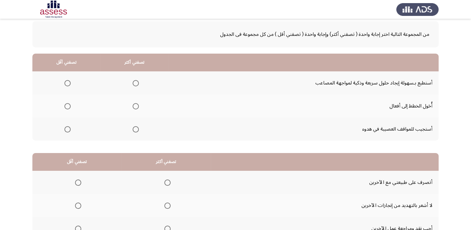
click at [133, 107] on span "Select an option" at bounding box center [136, 106] width 6 height 6
click at [133, 107] on input "Select an option" at bounding box center [136, 106] width 6 height 6
click at [64, 84] on label "Select an option" at bounding box center [66, 83] width 9 height 6
click at [64, 84] on input "Select an option" at bounding box center [67, 83] width 6 height 6
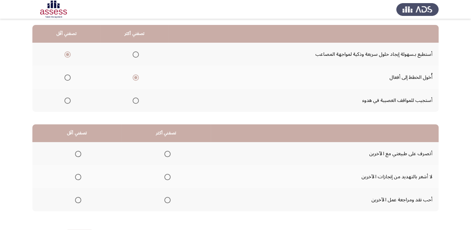
scroll to position [83, 0]
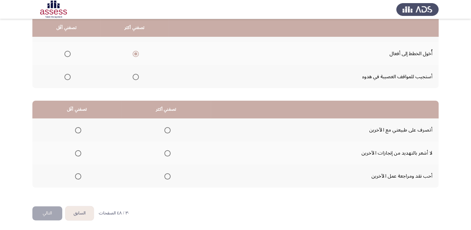
click at [166, 130] on span "Select an option" at bounding box center [167, 130] width 6 height 6
click at [166, 130] on input "Select an option" at bounding box center [167, 130] width 6 height 6
click at [80, 153] on span "Select an option" at bounding box center [78, 153] width 6 height 6
click at [80, 153] on input "Select an option" at bounding box center [78, 153] width 6 height 6
click at [49, 210] on button "التالي" at bounding box center [47, 213] width 30 height 14
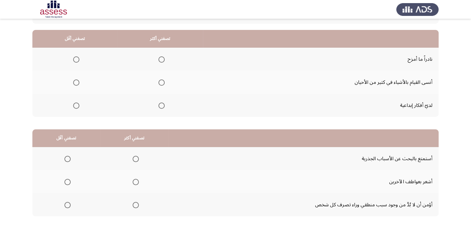
scroll to position [21, 0]
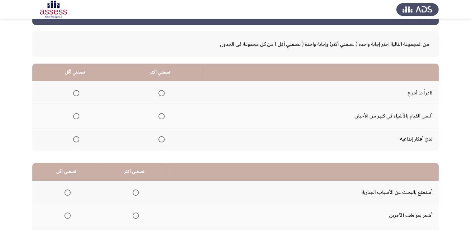
click at [161, 138] on span "Select an option" at bounding box center [162, 139] width 6 height 6
click at [161, 138] on input "Select an option" at bounding box center [162, 139] width 6 height 6
click at [74, 93] on span "Select an option" at bounding box center [76, 93] width 6 height 6
click at [74, 93] on input "Select an option" at bounding box center [76, 93] width 6 height 6
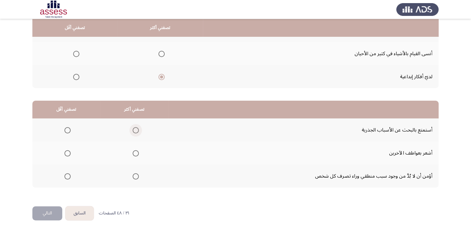
click at [135, 128] on span "Select an option" at bounding box center [136, 130] width 6 height 6
click at [135, 128] on input "Select an option" at bounding box center [136, 130] width 6 height 6
click at [67, 174] on span "Select an option" at bounding box center [67, 176] width 6 height 6
click at [67, 174] on input "Select an option" at bounding box center [67, 176] width 6 height 6
click at [52, 211] on button "التالي" at bounding box center [47, 213] width 30 height 14
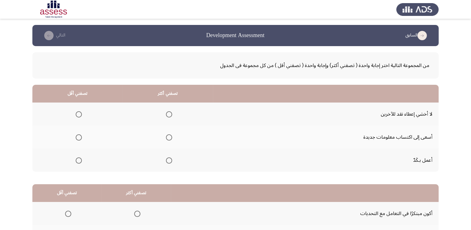
scroll to position [0, 0]
click at [169, 136] on span "Select an option" at bounding box center [169, 137] width 6 height 6
click at [169, 136] on input "Select an option" at bounding box center [169, 137] width 6 height 6
click at [79, 160] on span "Select an option" at bounding box center [79, 160] width 6 height 6
click at [79, 160] on input "Select an option" at bounding box center [79, 160] width 6 height 6
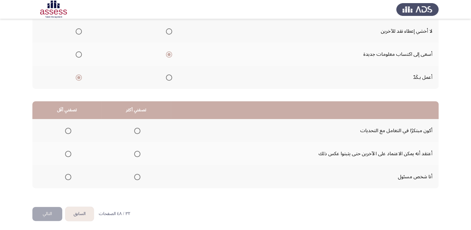
scroll to position [83, 0]
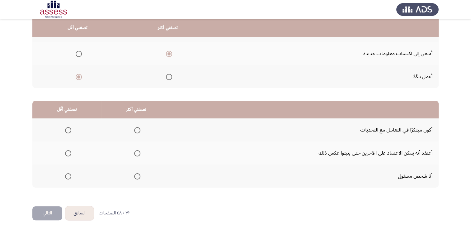
click at [132, 175] on label "Select an option" at bounding box center [136, 176] width 9 height 6
click at [134, 175] on input "Select an option" at bounding box center [137, 176] width 6 height 6
click at [64, 128] on label "Select an option" at bounding box center [67, 130] width 9 height 6
click at [65, 128] on input "Select an option" at bounding box center [68, 130] width 6 height 6
click at [51, 211] on button "التالي" at bounding box center [47, 213] width 30 height 14
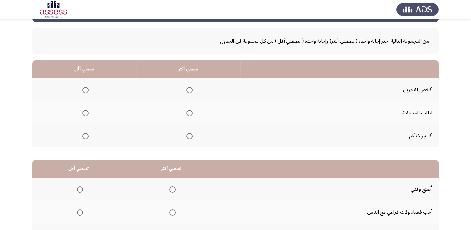
scroll to position [31, 0]
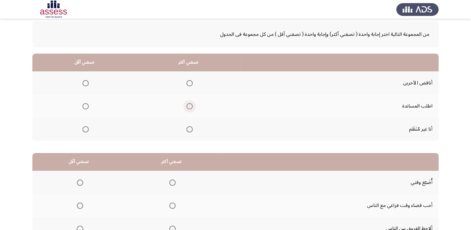
click at [188, 107] on span "Select an option" at bounding box center [190, 106] width 6 height 6
click at [188, 107] on input "Select an option" at bounding box center [190, 106] width 6 height 6
click at [187, 80] on span "Select an option" at bounding box center [190, 83] width 6 height 6
click at [187, 80] on input "Select an option" at bounding box center [190, 83] width 6 height 6
click at [86, 105] on span "Select an option" at bounding box center [86, 106] width 6 height 6
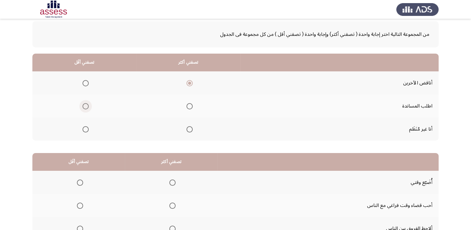
click at [86, 105] on input "Select an option" at bounding box center [86, 106] width 6 height 6
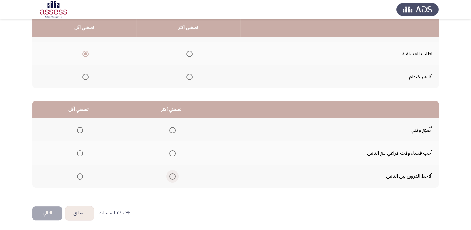
click at [173, 175] on span "Select an option" at bounding box center [172, 176] width 6 height 6
click at [173, 175] on input "Select an option" at bounding box center [172, 176] width 6 height 6
click at [86, 127] on th at bounding box center [78, 129] width 93 height 23
click at [82, 129] on span "Select an option" at bounding box center [80, 130] width 6 height 6
click at [82, 129] on input "Select an option" at bounding box center [80, 130] width 6 height 6
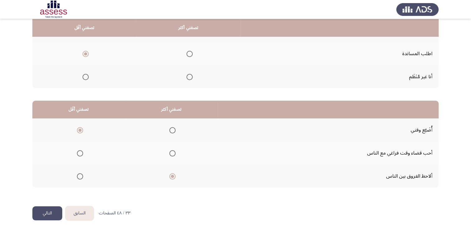
click at [45, 212] on button "التالي" at bounding box center [47, 213] width 30 height 14
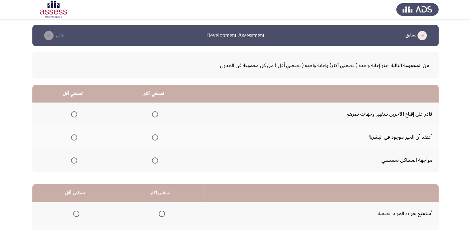
scroll to position [62, 0]
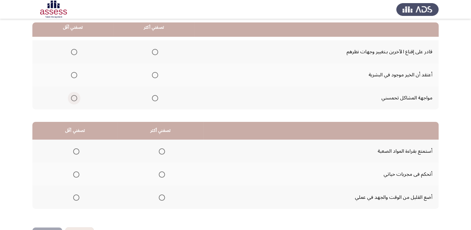
click at [76, 100] on span "Select an option" at bounding box center [74, 98] width 6 height 6
click at [76, 100] on input "Select an option" at bounding box center [74, 98] width 6 height 6
click at [150, 50] on label "Select an option" at bounding box center [154, 52] width 9 height 6
click at [152, 50] on input "Select an option" at bounding box center [155, 52] width 6 height 6
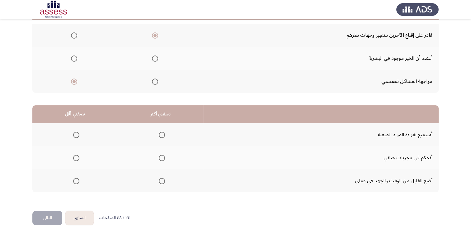
scroll to position [83, 0]
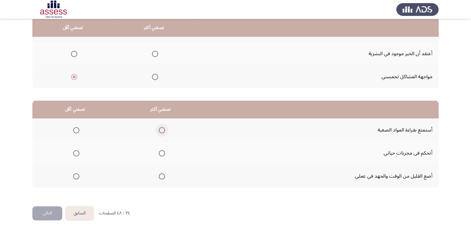
click at [164, 127] on span "Select an option" at bounding box center [162, 130] width 6 height 6
click at [164, 127] on input "Select an option" at bounding box center [162, 130] width 6 height 6
click at [79, 153] on span "Select an option" at bounding box center [76, 153] width 6 height 6
click at [79, 153] on input "Select an option" at bounding box center [76, 153] width 6 height 6
click at [52, 206] on button "التالي" at bounding box center [47, 213] width 30 height 14
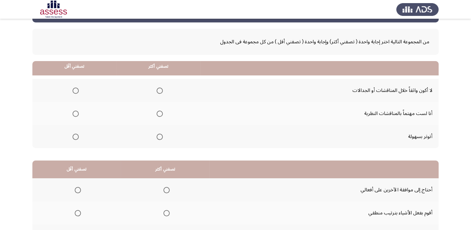
scroll to position [21, 0]
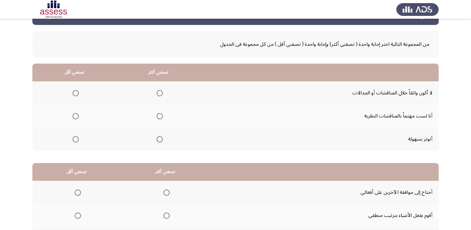
click at [158, 114] on span "Select an option" at bounding box center [160, 116] width 6 height 6
click at [158, 114] on input "Select an option" at bounding box center [160, 116] width 6 height 6
click at [75, 140] on span "Select an option" at bounding box center [76, 139] width 6 height 6
click at [75, 140] on input "Select an option" at bounding box center [76, 139] width 6 height 6
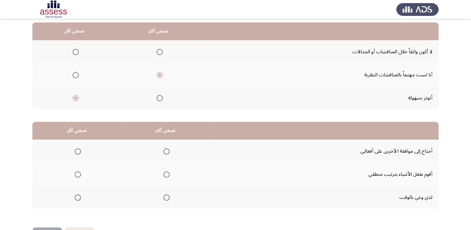
scroll to position [83, 0]
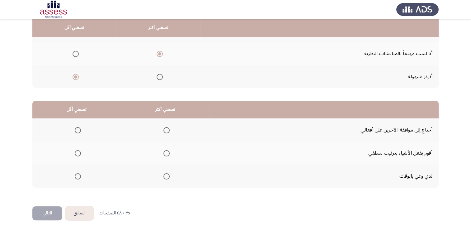
click at [167, 176] on span "Select an option" at bounding box center [167, 176] width 0 height 0
click at [166, 175] on input "Select an option" at bounding box center [167, 176] width 6 height 6
click at [168, 153] on span "Select an option" at bounding box center [167, 153] width 6 height 6
click at [168, 153] on input "Select an option" at bounding box center [167, 153] width 6 height 6
click at [78, 175] on span "Select an option" at bounding box center [78, 176] width 6 height 6
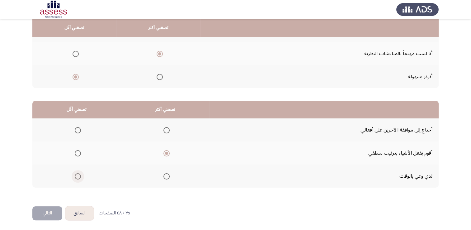
click at [78, 175] on input "Select an option" at bounding box center [78, 176] width 6 height 6
click at [49, 210] on button "التالي" at bounding box center [47, 213] width 30 height 14
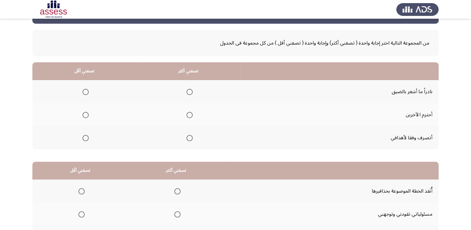
scroll to position [21, 0]
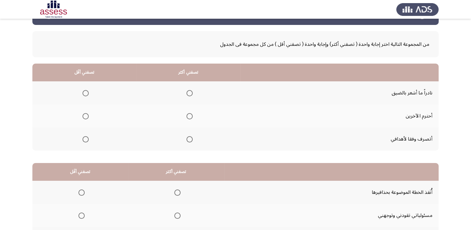
click at [188, 118] on span "Select an option" at bounding box center [190, 116] width 6 height 6
click at [188, 118] on input "Select an option" at bounding box center [190, 116] width 6 height 6
click at [85, 141] on span "Select an option" at bounding box center [86, 139] width 6 height 6
click at [85, 141] on input "Select an option" at bounding box center [86, 139] width 6 height 6
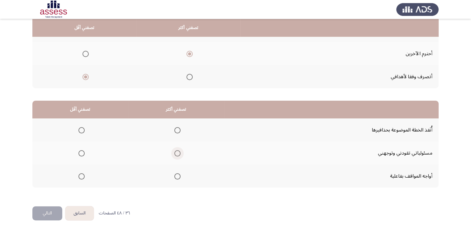
click at [178, 151] on span "Select an option" at bounding box center [177, 153] width 6 height 6
click at [178, 151] on input "Select an option" at bounding box center [177, 153] width 6 height 6
click at [80, 174] on span "Select an option" at bounding box center [82, 176] width 6 height 6
click at [80, 174] on input "Select an option" at bounding box center [82, 176] width 6 height 6
click at [49, 215] on button "التالي" at bounding box center [47, 213] width 30 height 14
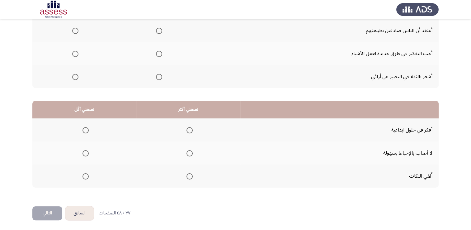
scroll to position [52, 0]
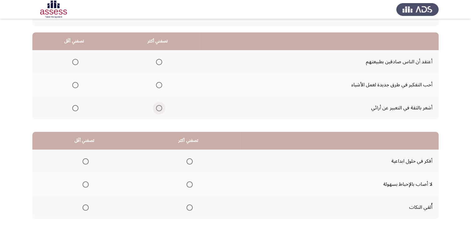
click at [158, 105] on span "Select an option" at bounding box center [159, 108] width 6 height 6
click at [158, 105] on input "Select an option" at bounding box center [159, 108] width 6 height 6
click at [75, 84] on span "Select an option" at bounding box center [75, 85] width 6 height 6
click at [75, 84] on input "Select an option" at bounding box center [75, 85] width 6 height 6
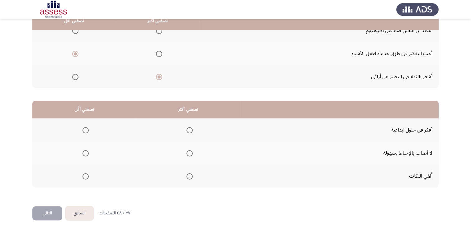
scroll to position [83, 0]
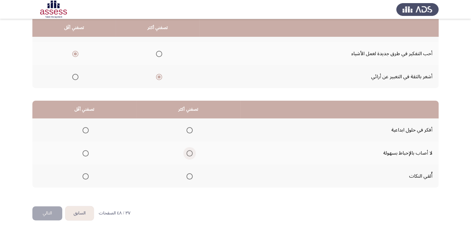
click at [190, 155] on span "Select an option" at bounding box center [190, 153] width 6 height 6
click at [190, 155] on input "Select an option" at bounding box center [190, 153] width 6 height 6
click at [187, 128] on span "Select an option" at bounding box center [190, 130] width 6 height 6
click at [187, 128] on input "Select an option" at bounding box center [190, 130] width 6 height 6
click at [84, 155] on mat-radio-group "Select an option" at bounding box center [84, 153] width 9 height 11
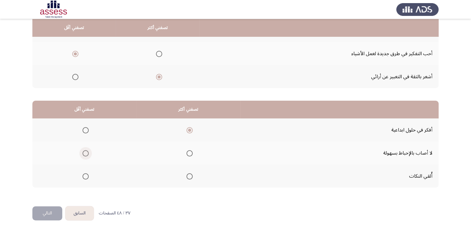
click at [85, 153] on span "Select an option" at bounding box center [86, 153] width 6 height 6
click at [85, 153] on input "Select an option" at bounding box center [86, 153] width 6 height 6
click at [47, 211] on button "التالي" at bounding box center [47, 213] width 30 height 14
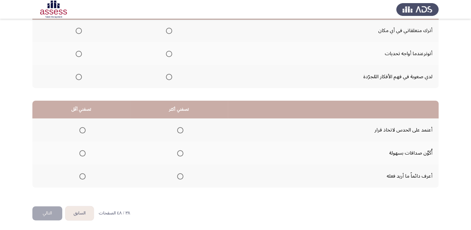
scroll to position [0, 0]
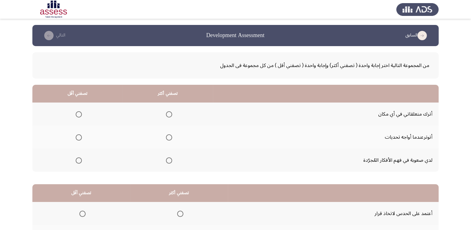
click at [76, 138] on span "Select an option" at bounding box center [79, 137] width 6 height 6
click at [76, 138] on input "Select an option" at bounding box center [79, 137] width 6 height 6
click at [174, 115] on th at bounding box center [168, 113] width 90 height 23
click at [167, 112] on span "Select an option" at bounding box center [169, 114] width 6 height 6
click at [167, 112] on input "Select an option" at bounding box center [169, 114] width 6 height 6
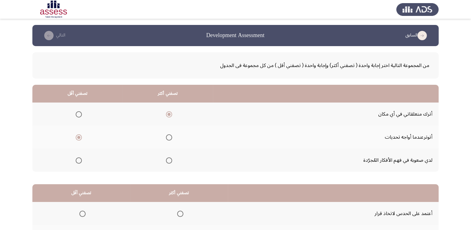
click at [79, 161] on span "Select an option" at bounding box center [79, 160] width 6 height 6
click at [79, 161] on input "Select an option" at bounding box center [79, 160] width 6 height 6
click at [171, 136] on span "Select an option" at bounding box center [169, 137] width 6 height 6
click at [171, 136] on input "Select an option" at bounding box center [169, 137] width 6 height 6
click at [81, 138] on span "Select an option" at bounding box center [79, 137] width 6 height 6
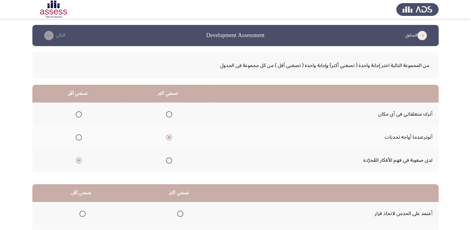
click at [81, 138] on input "Select an option" at bounding box center [79, 137] width 6 height 6
click at [171, 158] on span "Select an option" at bounding box center [169, 160] width 6 height 6
click at [171, 158] on input "Select an option" at bounding box center [169, 160] width 6 height 6
click at [172, 115] on span "Select an option" at bounding box center [169, 114] width 6 height 6
click at [172, 115] on input "Select an option" at bounding box center [169, 114] width 6 height 6
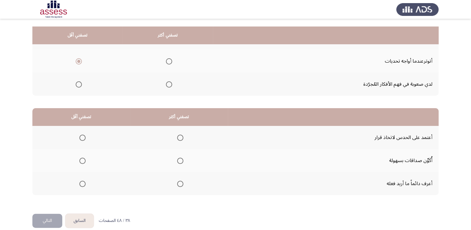
scroll to position [83, 0]
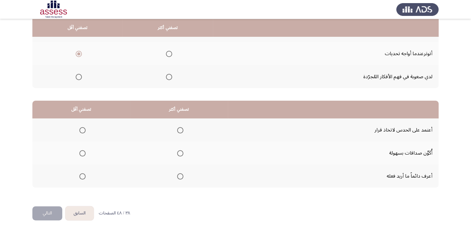
click at [83, 151] on span "Select an option" at bounding box center [82, 153] width 6 height 6
click at [83, 151] on input "Select an option" at bounding box center [82, 153] width 6 height 6
click at [177, 173] on span "Select an option" at bounding box center [180, 176] width 6 height 6
click at [177, 173] on input "Select an option" at bounding box center [180, 176] width 6 height 6
click at [52, 213] on button "التالي" at bounding box center [47, 213] width 30 height 14
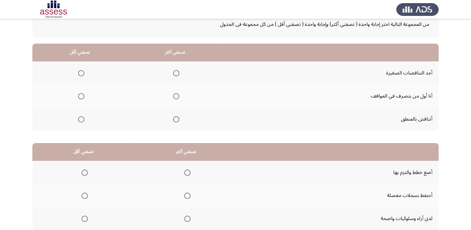
scroll to position [31, 0]
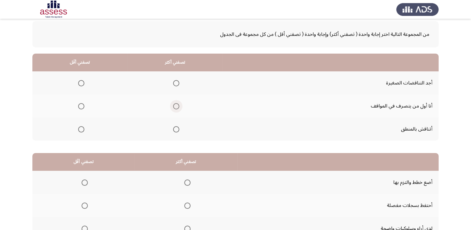
click at [176, 106] on span "Select an option" at bounding box center [176, 106] width 6 height 6
click at [176, 106] on input "Select an option" at bounding box center [176, 106] width 6 height 6
click at [79, 127] on span "Select an option" at bounding box center [81, 129] width 6 height 6
click at [79, 127] on input "Select an option" at bounding box center [81, 129] width 6 height 6
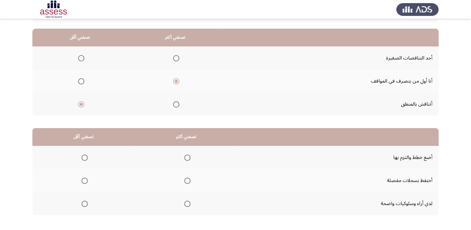
scroll to position [83, 0]
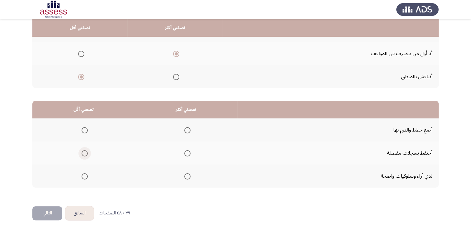
click at [86, 152] on span "Select an option" at bounding box center [85, 153] width 6 height 6
click at [86, 152] on input "Select an option" at bounding box center [85, 153] width 6 height 6
click at [186, 131] on span "Select an option" at bounding box center [187, 130] width 6 height 6
click at [186, 131] on input "Select an option" at bounding box center [187, 130] width 6 height 6
click at [51, 211] on button "التالي" at bounding box center [47, 213] width 30 height 14
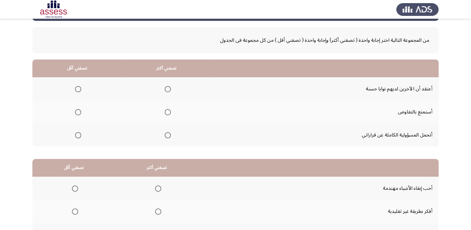
scroll to position [62, 0]
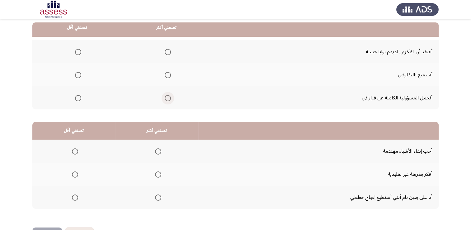
click at [168, 99] on span "Select an option" at bounding box center [168, 98] width 6 height 6
click at [168, 99] on input "Select an option" at bounding box center [168, 98] width 6 height 6
click at [81, 75] on span "Select an option" at bounding box center [78, 75] width 6 height 6
click at [81, 75] on input "Select an option" at bounding box center [78, 75] width 6 height 6
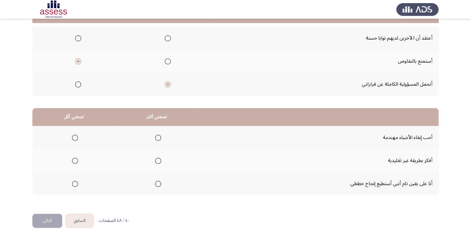
scroll to position [83, 0]
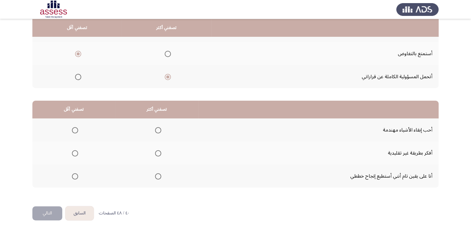
click at [160, 176] on th at bounding box center [156, 175] width 83 height 23
click at [155, 175] on span "Select an option" at bounding box center [158, 176] width 6 height 6
click at [155, 175] on input "Select an option" at bounding box center [158, 176] width 6 height 6
click at [74, 156] on mat-radio-group "Select an option" at bounding box center [73, 153] width 9 height 11
click at [74, 153] on span "Select an option" at bounding box center [75, 153] width 6 height 6
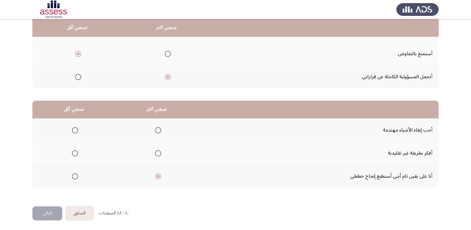
click at [74, 153] on input "Select an option" at bounding box center [75, 153] width 6 height 6
click at [48, 210] on button "التالي" at bounding box center [47, 213] width 30 height 14
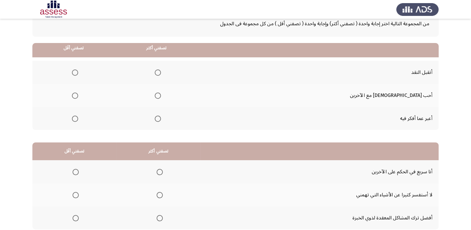
scroll to position [31, 0]
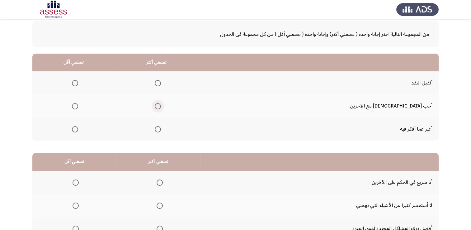
click at [161, 103] on span "Select an option" at bounding box center [158, 106] width 6 height 6
click at [161, 103] on input "Select an option" at bounding box center [158, 106] width 6 height 6
click at [78, 82] on span "Select an option" at bounding box center [75, 83] width 6 height 6
click at [78, 82] on input "Select an option" at bounding box center [75, 83] width 6 height 6
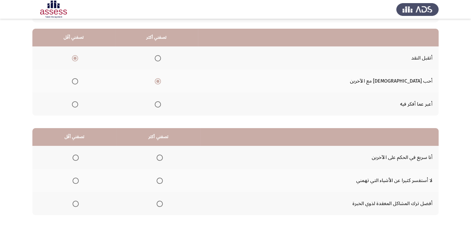
scroll to position [83, 0]
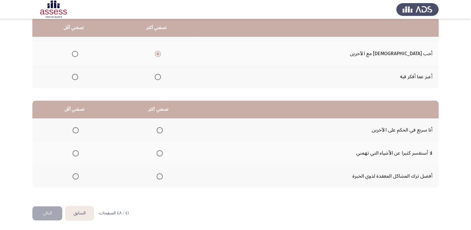
click at [162, 151] on span "Select an option" at bounding box center [160, 153] width 6 height 6
click at [162, 151] on input "Select an option" at bounding box center [160, 153] width 6 height 6
click at [74, 173] on span "Select an option" at bounding box center [76, 176] width 6 height 6
click at [74, 173] on input "Select an option" at bounding box center [76, 176] width 6 height 6
click at [49, 212] on button "التالي" at bounding box center [47, 213] width 30 height 14
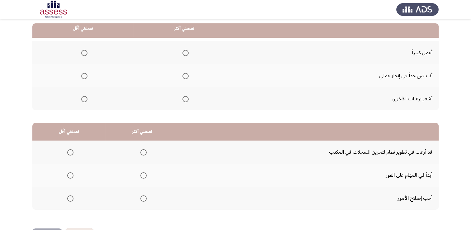
scroll to position [62, 0]
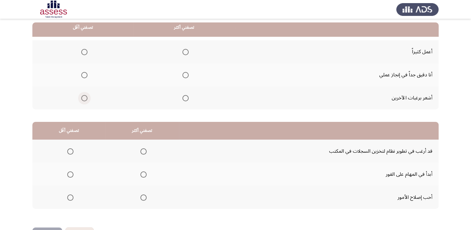
click at [85, 99] on span "Select an option" at bounding box center [84, 98] width 6 height 6
click at [85, 99] on input "Select an option" at bounding box center [84, 98] width 6 height 6
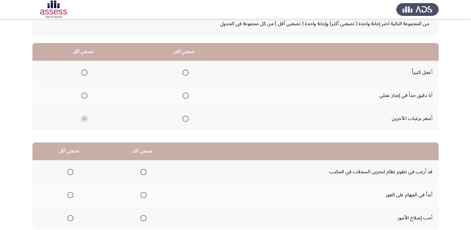
scroll to position [31, 0]
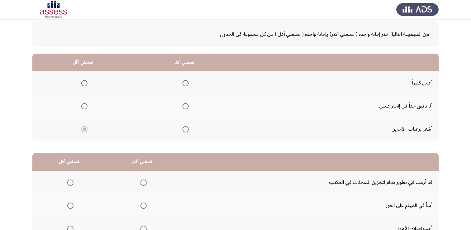
click at [183, 104] on span "Select an option" at bounding box center [186, 106] width 6 height 6
click at [183, 104] on input "Select an option" at bounding box center [186, 106] width 6 height 6
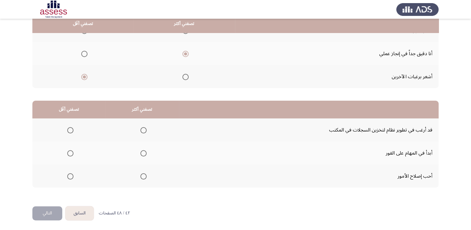
scroll to position [83, 0]
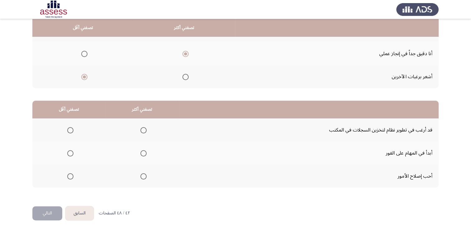
click at [69, 131] on span "Select an option" at bounding box center [70, 130] width 6 height 6
click at [69, 131] on input "Select an option" at bounding box center [70, 130] width 6 height 6
click at [143, 154] on span "Select an option" at bounding box center [144, 153] width 6 height 6
click at [143, 154] on input "Select an option" at bounding box center [144, 153] width 6 height 6
click at [51, 210] on button "التالي" at bounding box center [47, 213] width 30 height 14
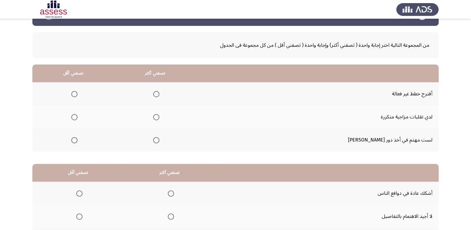
scroll to position [31, 0]
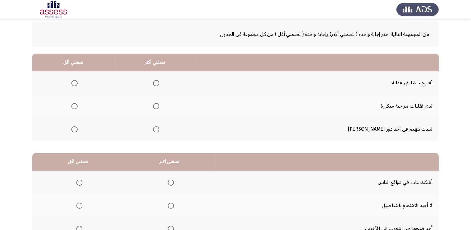
click at [179, 108] on th at bounding box center [155, 105] width 82 height 23
click at [156, 106] on span "Select an option" at bounding box center [156, 106] width 0 height 0
click at [160, 105] on input "Select an option" at bounding box center [156, 106] width 6 height 6
click at [78, 84] on span "Select an option" at bounding box center [74, 83] width 6 height 6
click at [78, 84] on input "Select an option" at bounding box center [74, 83] width 6 height 6
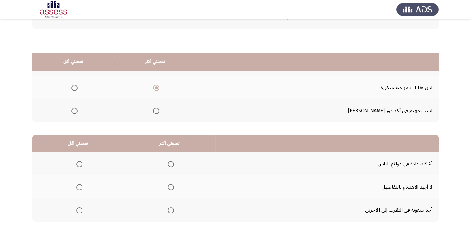
scroll to position [83, 0]
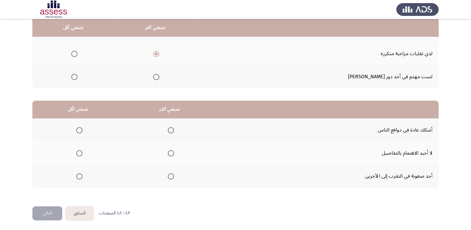
click at [172, 129] on span "Select an option" at bounding box center [171, 130] width 6 height 6
click at [172, 129] on input "Select an option" at bounding box center [171, 130] width 6 height 6
click at [77, 176] on span "Select an option" at bounding box center [79, 176] width 6 height 6
click at [77, 176] on input "Select an option" at bounding box center [79, 176] width 6 height 6
click at [39, 217] on button "التالي" at bounding box center [47, 213] width 30 height 14
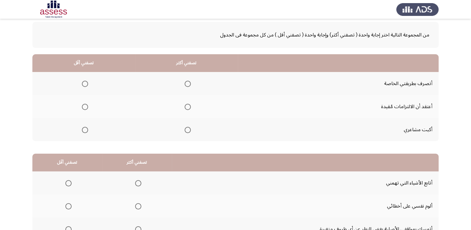
scroll to position [31, 0]
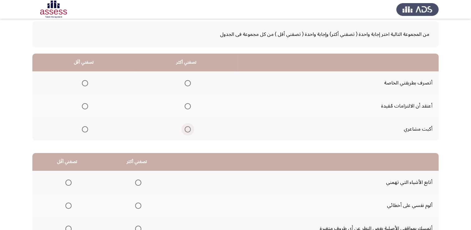
click at [188, 129] on span "Select an option" at bounding box center [188, 129] width 6 height 6
click at [188, 129] on input "Select an option" at bounding box center [188, 129] width 6 height 6
click at [87, 84] on span "Select an option" at bounding box center [85, 83] width 6 height 6
click at [87, 84] on input "Select an option" at bounding box center [85, 83] width 6 height 6
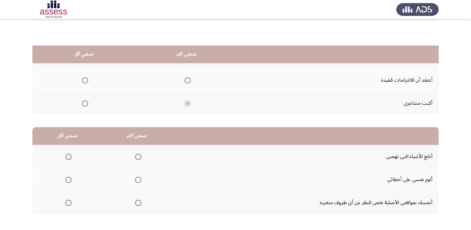
scroll to position [83, 0]
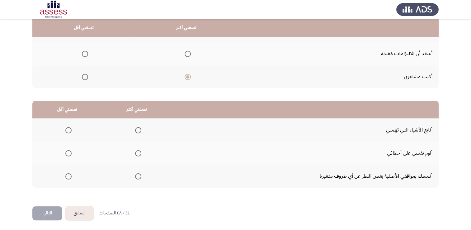
click at [137, 178] on span "Select an option" at bounding box center [138, 176] width 6 height 6
click at [137, 178] on input "Select an option" at bounding box center [138, 176] width 6 height 6
click at [137, 130] on span "Select an option" at bounding box center [138, 130] width 6 height 6
click at [137, 130] on input "Select an option" at bounding box center [138, 130] width 6 height 6
click at [67, 155] on span "Select an option" at bounding box center [68, 153] width 6 height 6
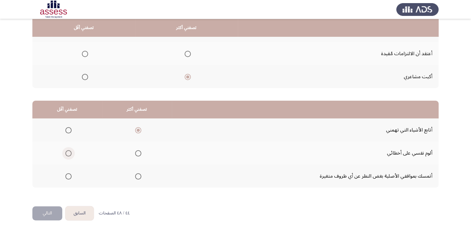
click at [67, 155] on input "Select an option" at bounding box center [68, 153] width 6 height 6
click at [52, 209] on button "التالي" at bounding box center [47, 213] width 30 height 14
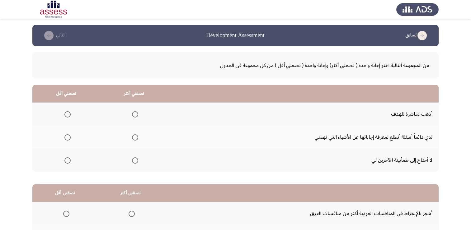
scroll to position [62, 0]
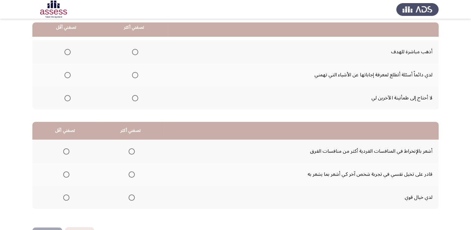
click at [133, 50] on span "Select an option" at bounding box center [135, 52] width 6 height 6
click at [133, 50] on input "Select an option" at bounding box center [135, 52] width 6 height 6
click at [72, 73] on th at bounding box center [66, 74] width 68 height 23
click at [68, 76] on span "Select an option" at bounding box center [67, 75] width 6 height 6
click at [68, 76] on input "Select an option" at bounding box center [67, 75] width 6 height 6
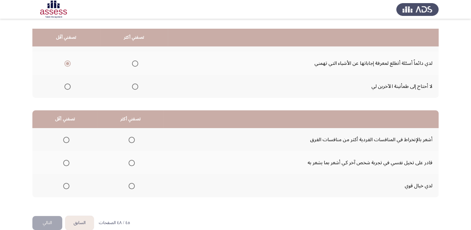
scroll to position [83, 0]
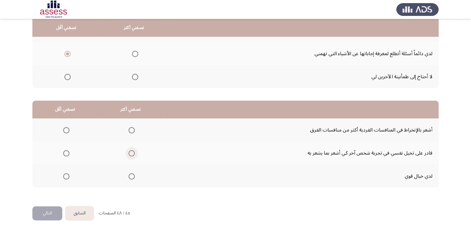
click at [131, 154] on span "Select an option" at bounding box center [132, 153] width 6 height 6
click at [131, 154] on input "Select an option" at bounding box center [132, 153] width 6 height 6
click at [64, 175] on span "Select an option" at bounding box center [66, 176] width 6 height 6
click at [64, 175] on input "Select an option" at bounding box center [66, 176] width 6 height 6
click at [53, 209] on button "التالي" at bounding box center [47, 213] width 30 height 14
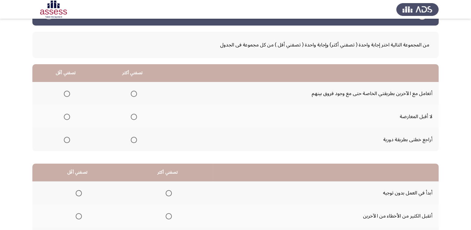
scroll to position [62, 0]
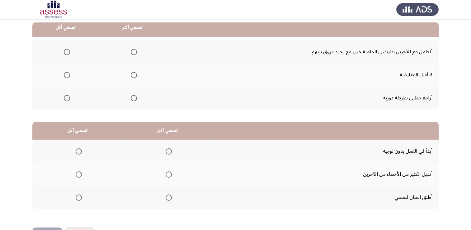
click at [135, 100] on span "Select an option" at bounding box center [134, 98] width 6 height 6
click at [135, 100] on input "Select an option" at bounding box center [134, 98] width 6 height 6
click at [65, 54] on span "Select an option" at bounding box center [67, 52] width 6 height 6
click at [65, 54] on input "Select an option" at bounding box center [67, 52] width 6 height 6
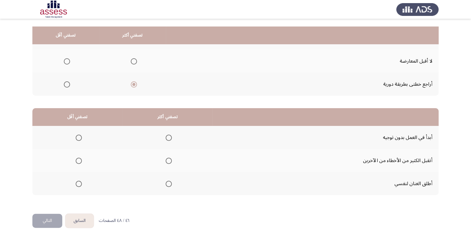
scroll to position [83, 0]
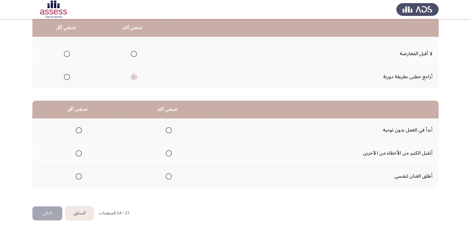
click at [168, 130] on span "Select an option" at bounding box center [169, 130] width 6 height 6
click at [168, 130] on input "Select an option" at bounding box center [169, 130] width 6 height 6
click at [81, 177] on span "Select an option" at bounding box center [79, 176] width 6 height 6
click at [81, 177] on input "Select an option" at bounding box center [79, 176] width 6 height 6
click at [52, 215] on button "التالي" at bounding box center [47, 213] width 30 height 14
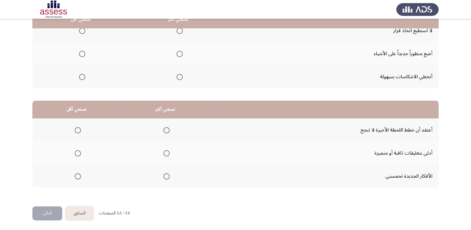
scroll to position [0, 0]
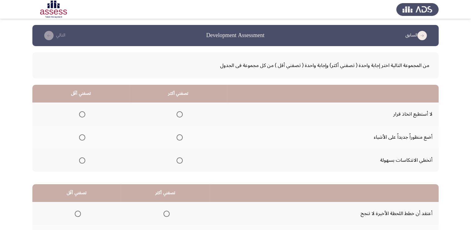
click at [178, 141] on mat-radio-group "Select an option" at bounding box center [178, 137] width 9 height 11
click at [178, 138] on span "Select an option" at bounding box center [180, 137] width 6 height 6
click at [178, 138] on input "Select an option" at bounding box center [180, 137] width 6 height 6
click at [83, 163] on mat-radio-group "Select an option" at bounding box center [81, 160] width 9 height 11
click at [82, 161] on span "Select an option" at bounding box center [82, 160] width 6 height 6
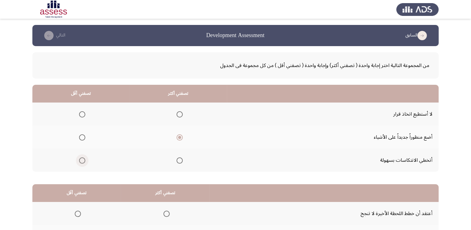
click at [82, 161] on input "Select an option" at bounding box center [82, 160] width 6 height 6
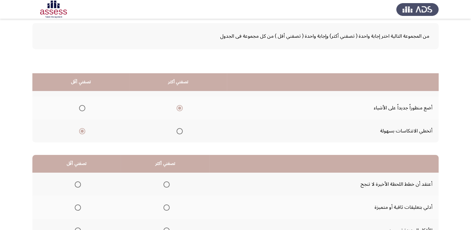
scroll to position [83, 0]
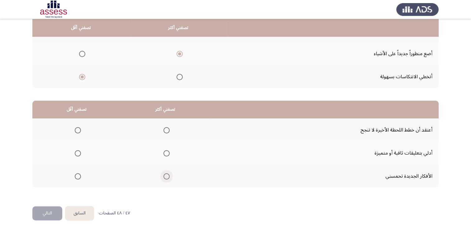
click at [164, 176] on span "Select an option" at bounding box center [167, 176] width 6 height 6
click at [164, 176] on input "Select an option" at bounding box center [167, 176] width 6 height 6
click at [78, 151] on span "Select an option" at bounding box center [78, 153] width 6 height 6
click at [78, 151] on input "Select an option" at bounding box center [78, 153] width 6 height 6
click at [40, 210] on button "التالي" at bounding box center [47, 213] width 30 height 14
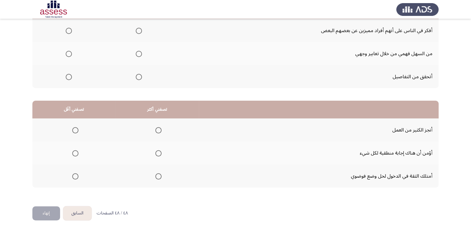
scroll to position [0, 0]
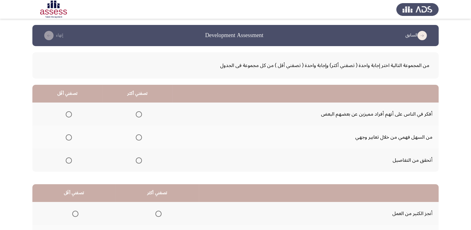
click at [136, 113] on span "Select an option" at bounding box center [139, 114] width 6 height 6
click at [136, 113] on input "Select an option" at bounding box center [139, 114] width 6 height 6
click at [69, 135] on span "Select an option" at bounding box center [69, 137] width 6 height 6
click at [69, 135] on input "Select an option" at bounding box center [69, 137] width 6 height 6
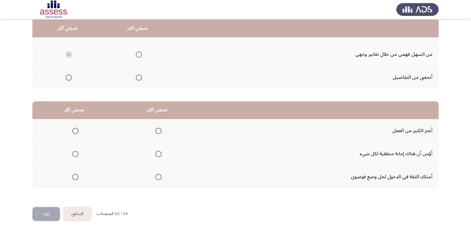
scroll to position [83, 0]
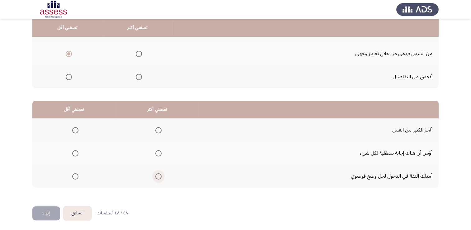
click at [158, 174] on span "Select an option" at bounding box center [158, 176] width 6 height 6
click at [158, 174] on input "Select an option" at bounding box center [158, 176] width 6 height 6
click at [72, 152] on span "Select an option" at bounding box center [75, 153] width 6 height 6
click at [72, 152] on input "Select an option" at bounding box center [75, 153] width 6 height 6
click at [47, 213] on button "إنهاء" at bounding box center [46, 213] width 28 height 14
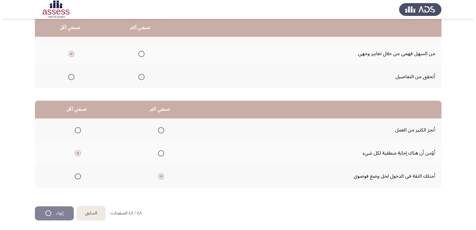
scroll to position [0, 0]
